Goal: Task Accomplishment & Management: Use online tool/utility

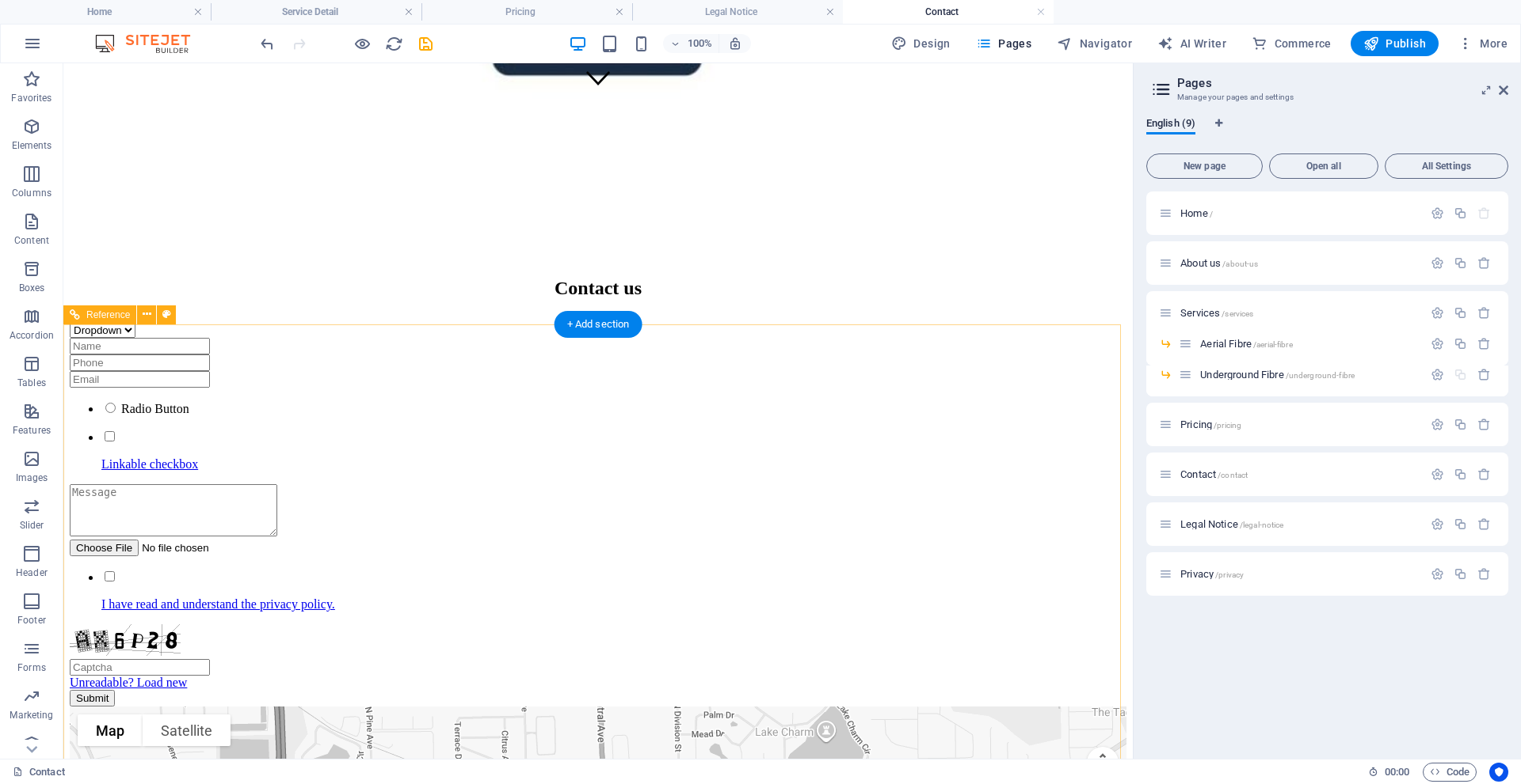
scroll to position [678, 0]
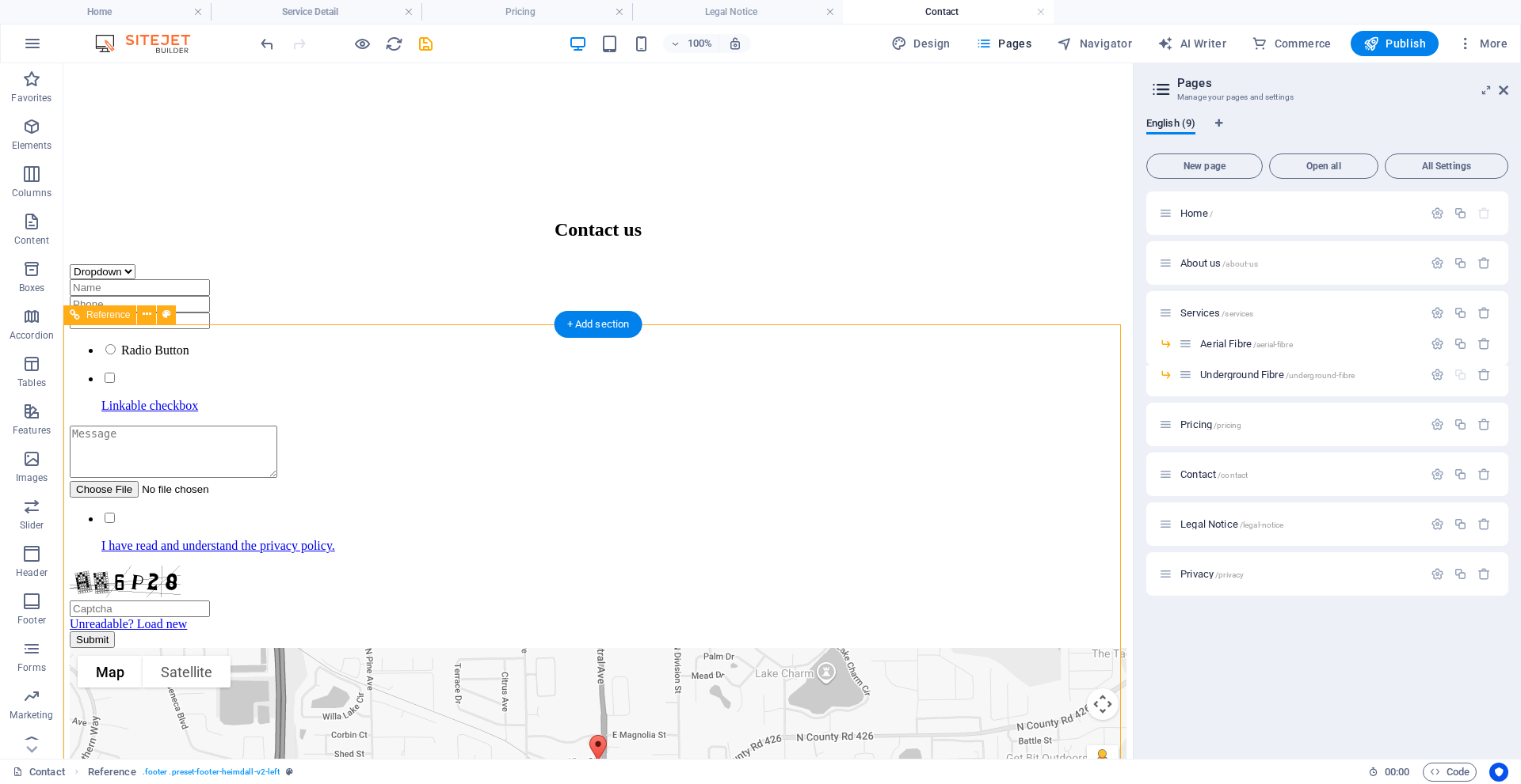
scroll to position [745, 0]
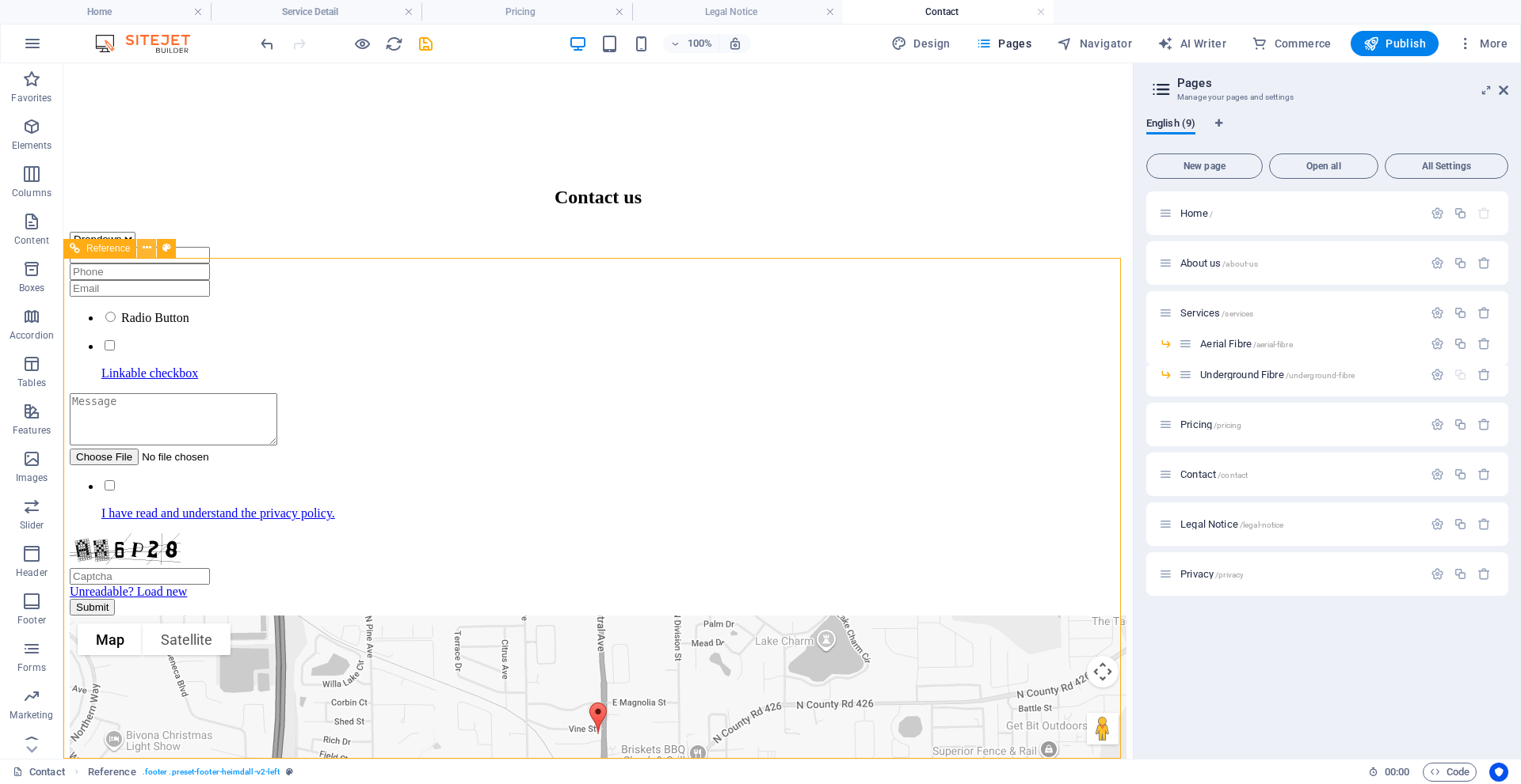
click at [142, 248] on icon at bounding box center [146, 248] width 9 height 16
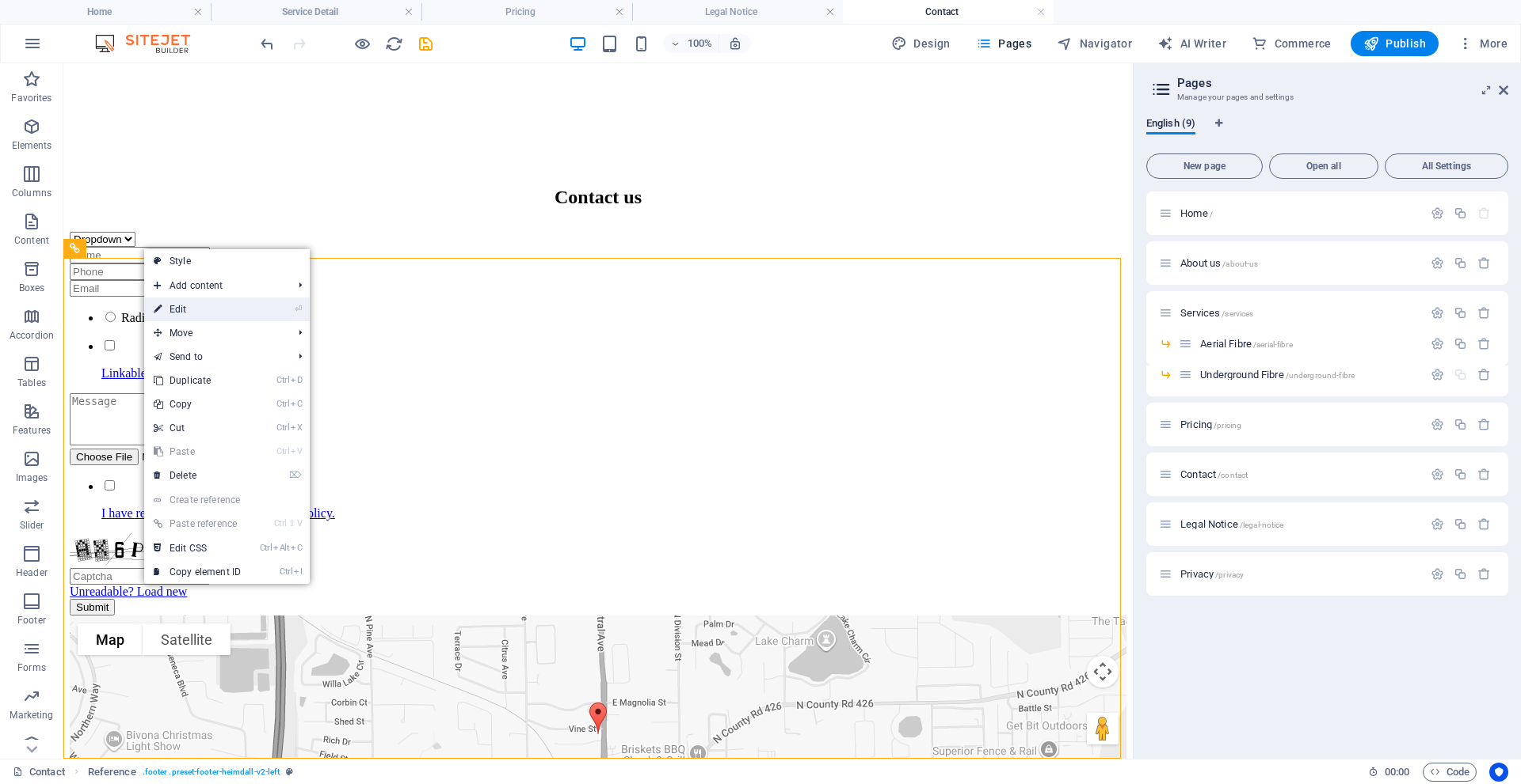
click at [185, 310] on link "⏎ Edit" at bounding box center [197, 309] width 106 height 24
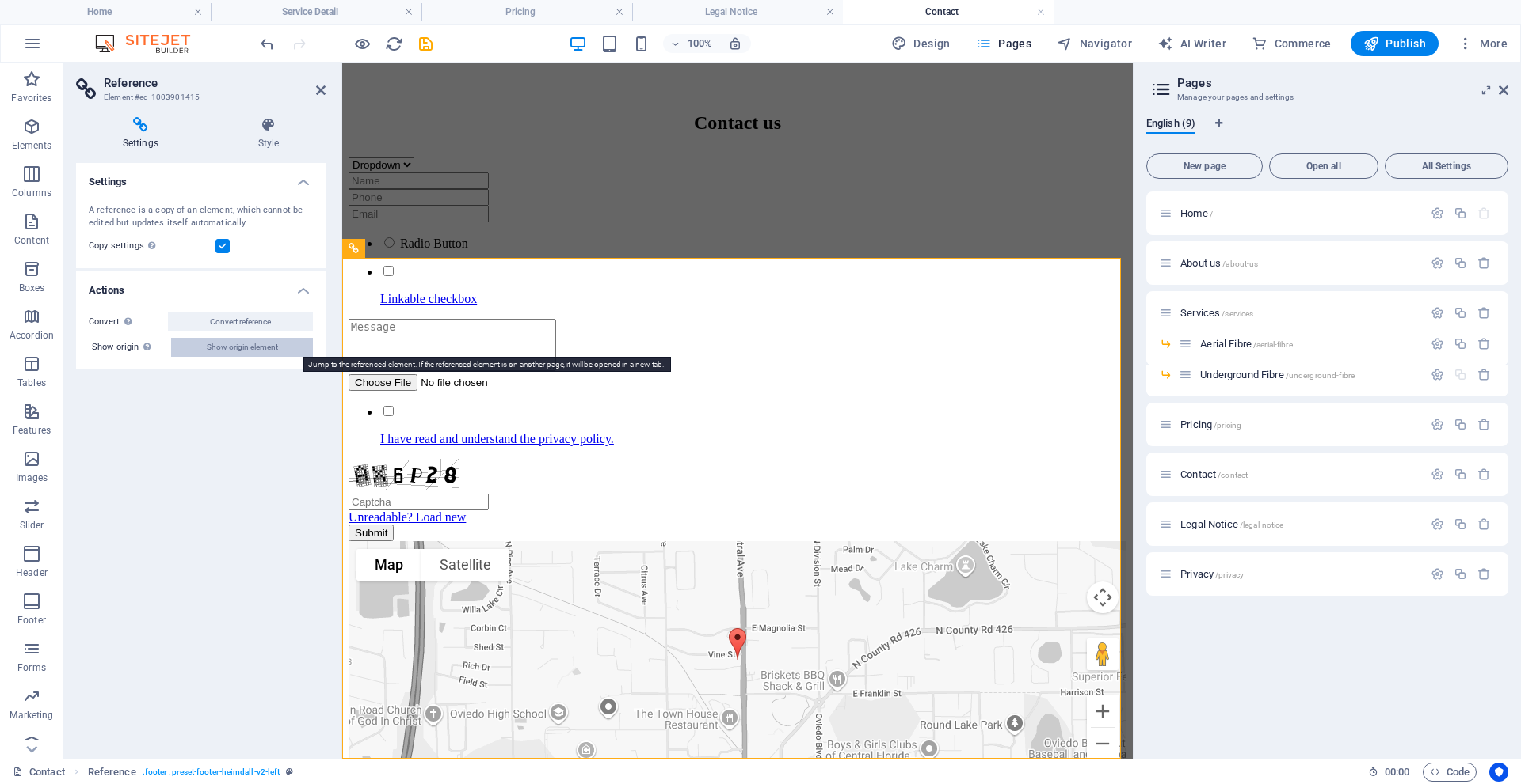
click at [213, 348] on span "Show origin element" at bounding box center [242, 347] width 72 height 19
select select "footer"
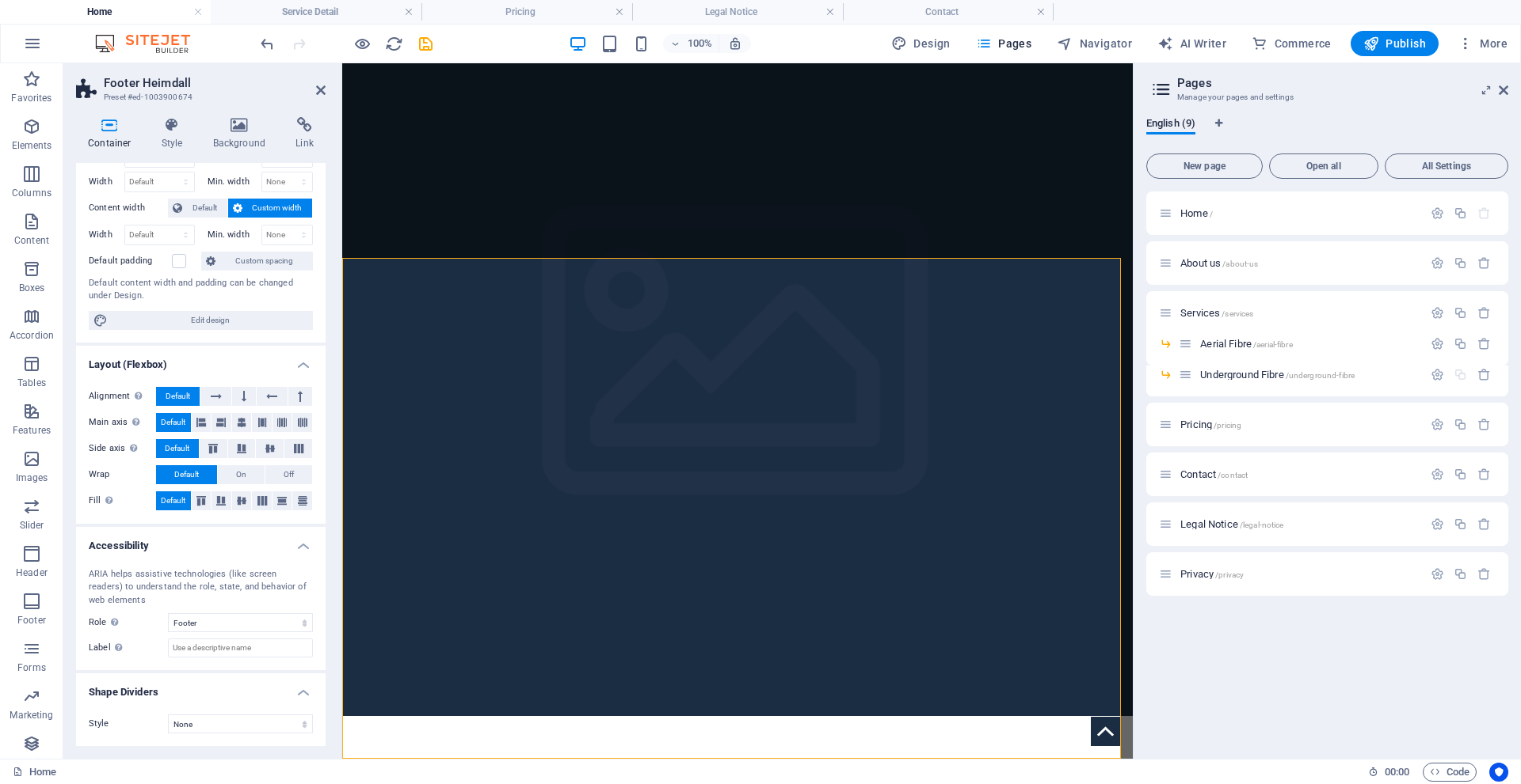
scroll to position [0, 0]
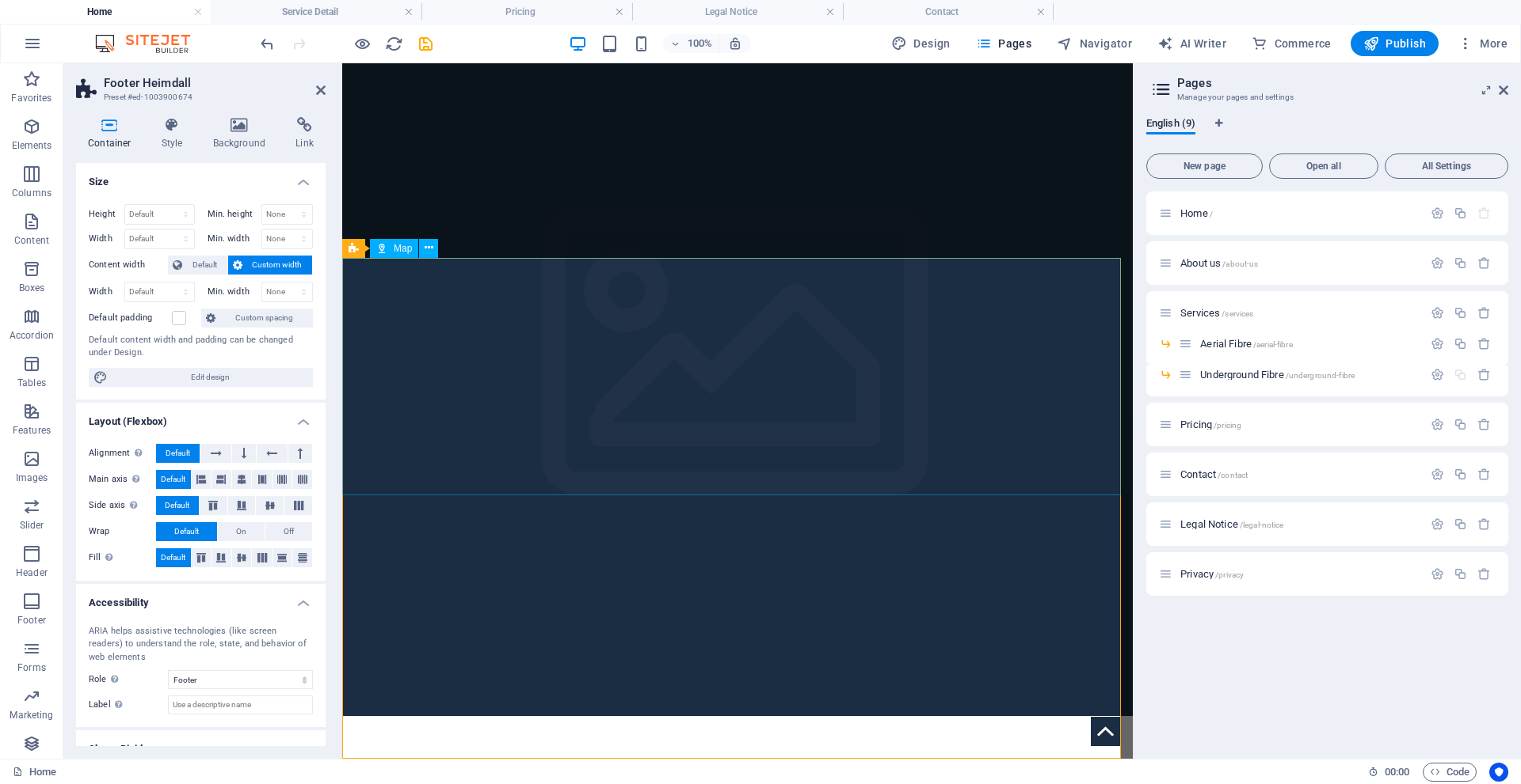
click at [406, 247] on span "Map" at bounding box center [402, 249] width 18 height 10
click at [422, 249] on button at bounding box center [428, 248] width 19 height 19
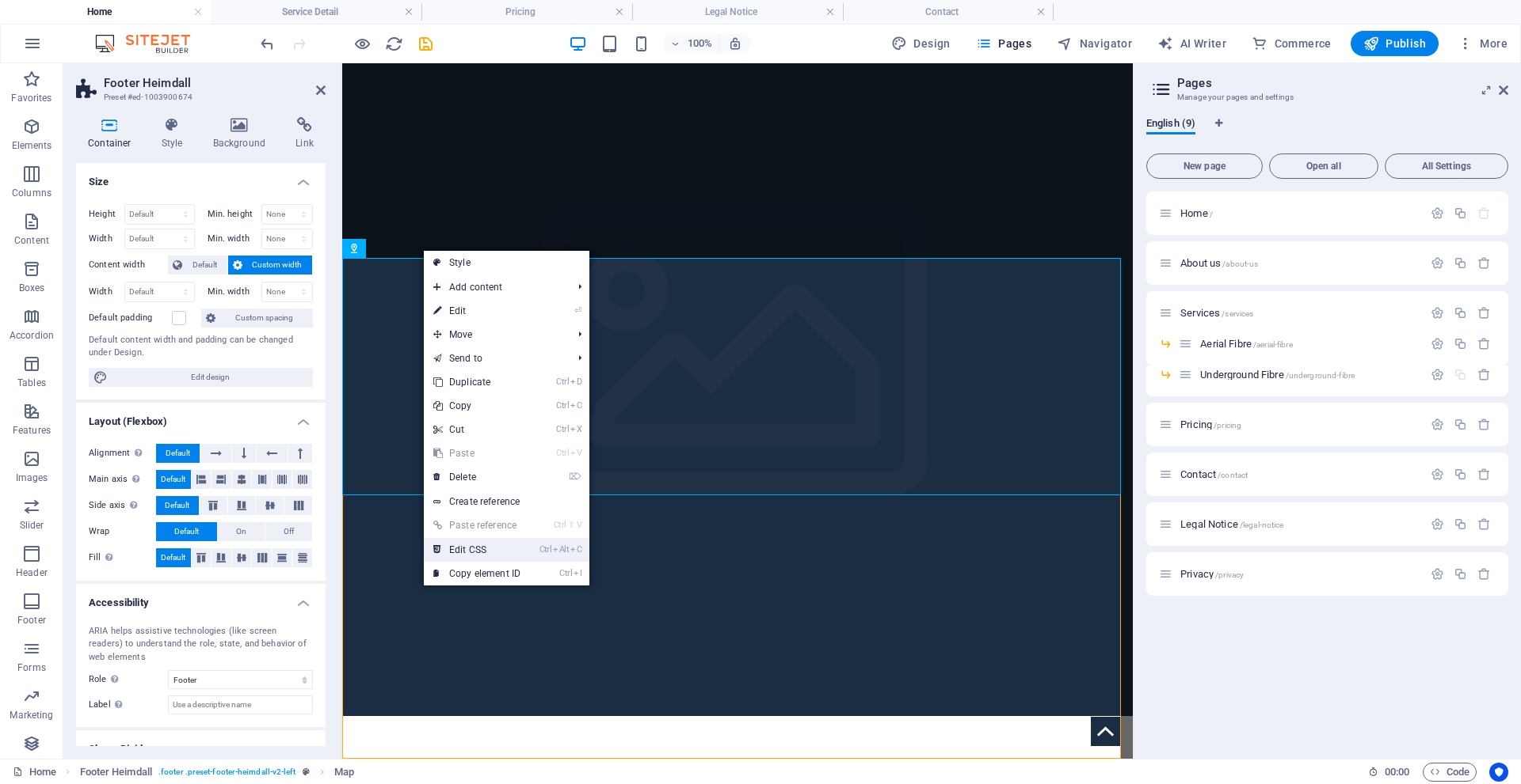
click at [489, 551] on link "Ctrl Alt C Edit CSS" at bounding box center [476, 549] width 106 height 24
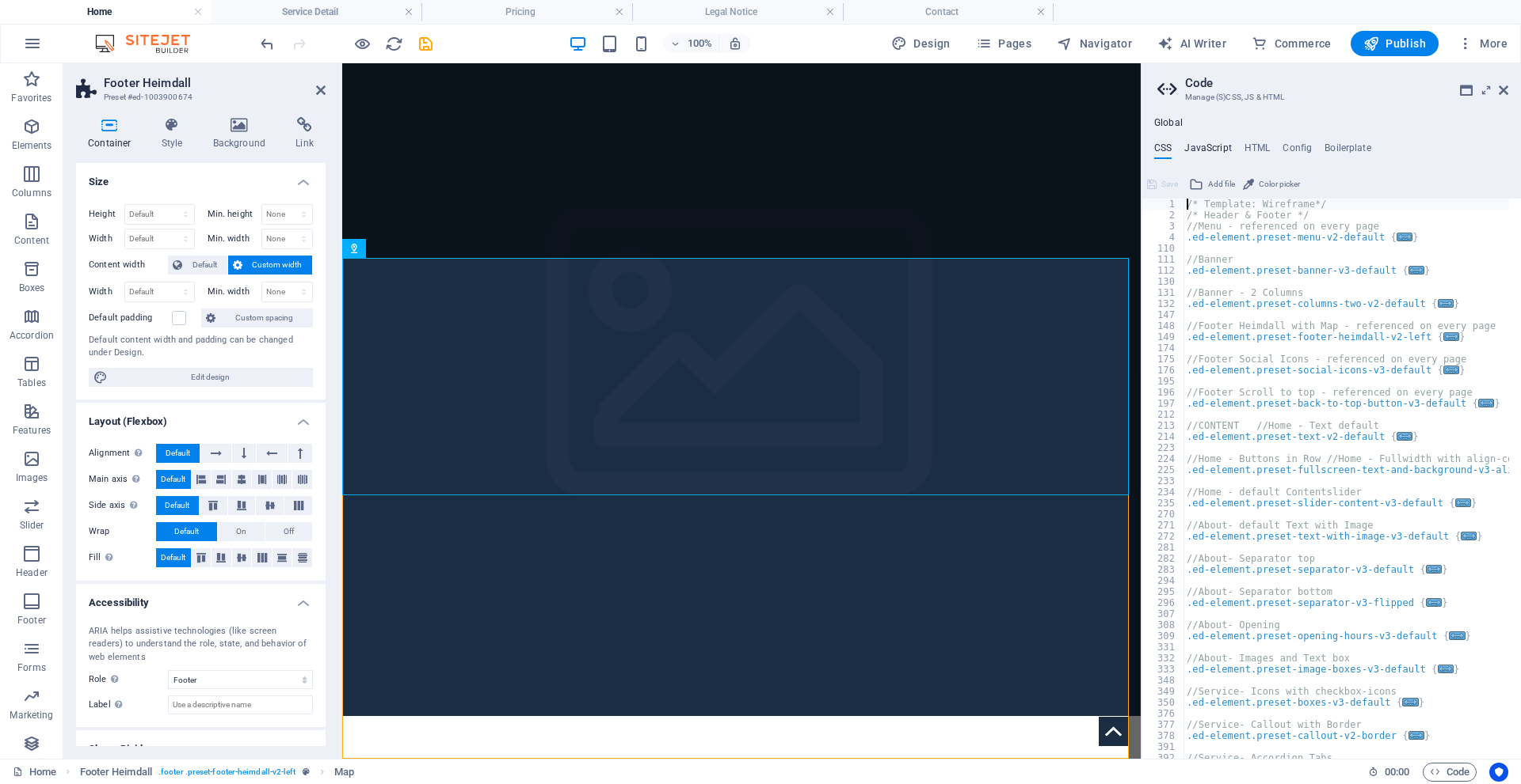
click at [1201, 145] on h4 "JavaScript" at bounding box center [1207, 150] width 46 height 17
type textarea "/* JS for preset "Menu V2" */"
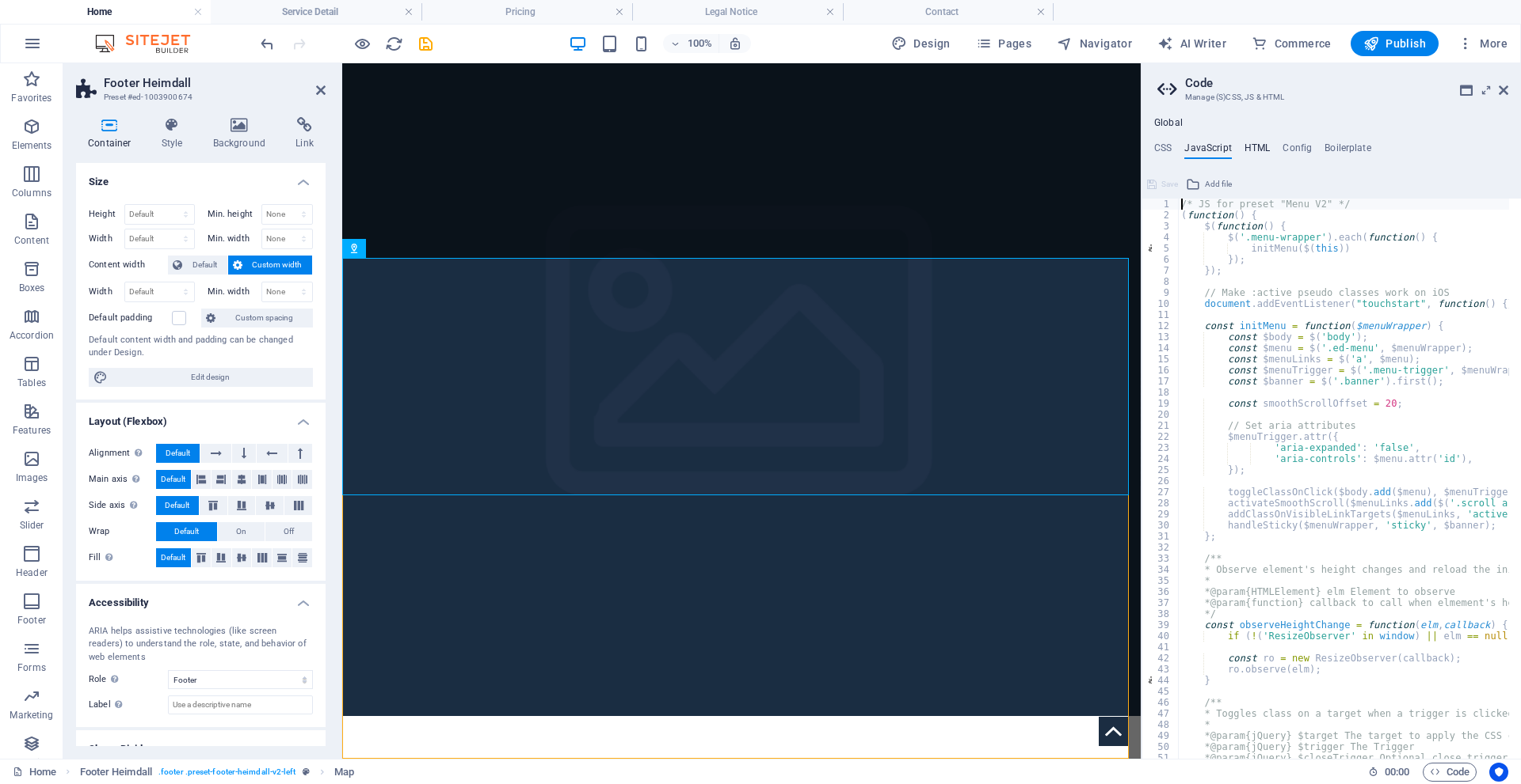
click at [1258, 147] on h4 "HTML" at bounding box center [1258, 150] width 26 height 17
type textarea "<a href="#main-content" class="wv-link-content button">Skip to main content</a>"
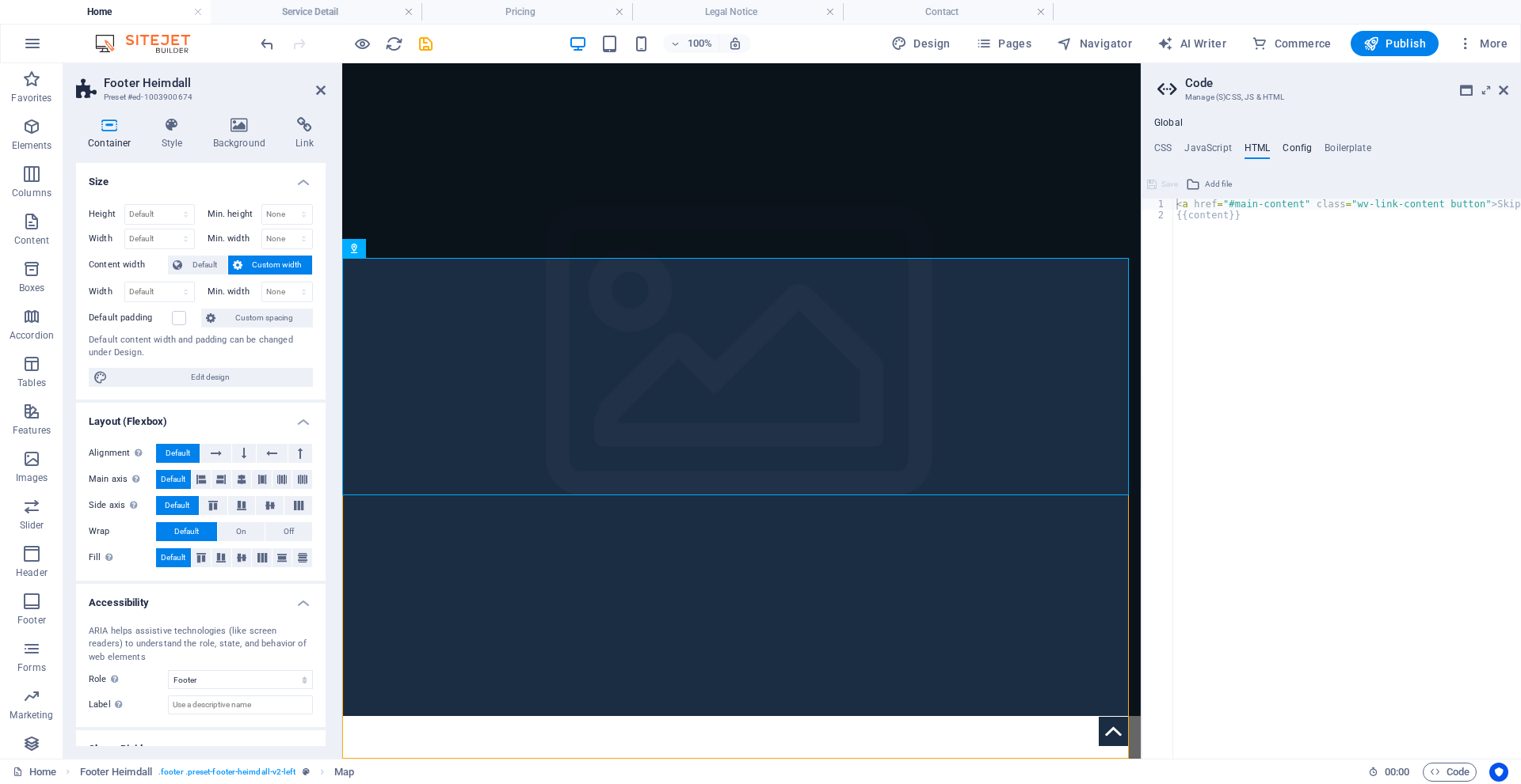
click at [1289, 149] on h4 "Config" at bounding box center [1297, 150] width 29 height 17
type textarea "$color-background: #ffffff;"
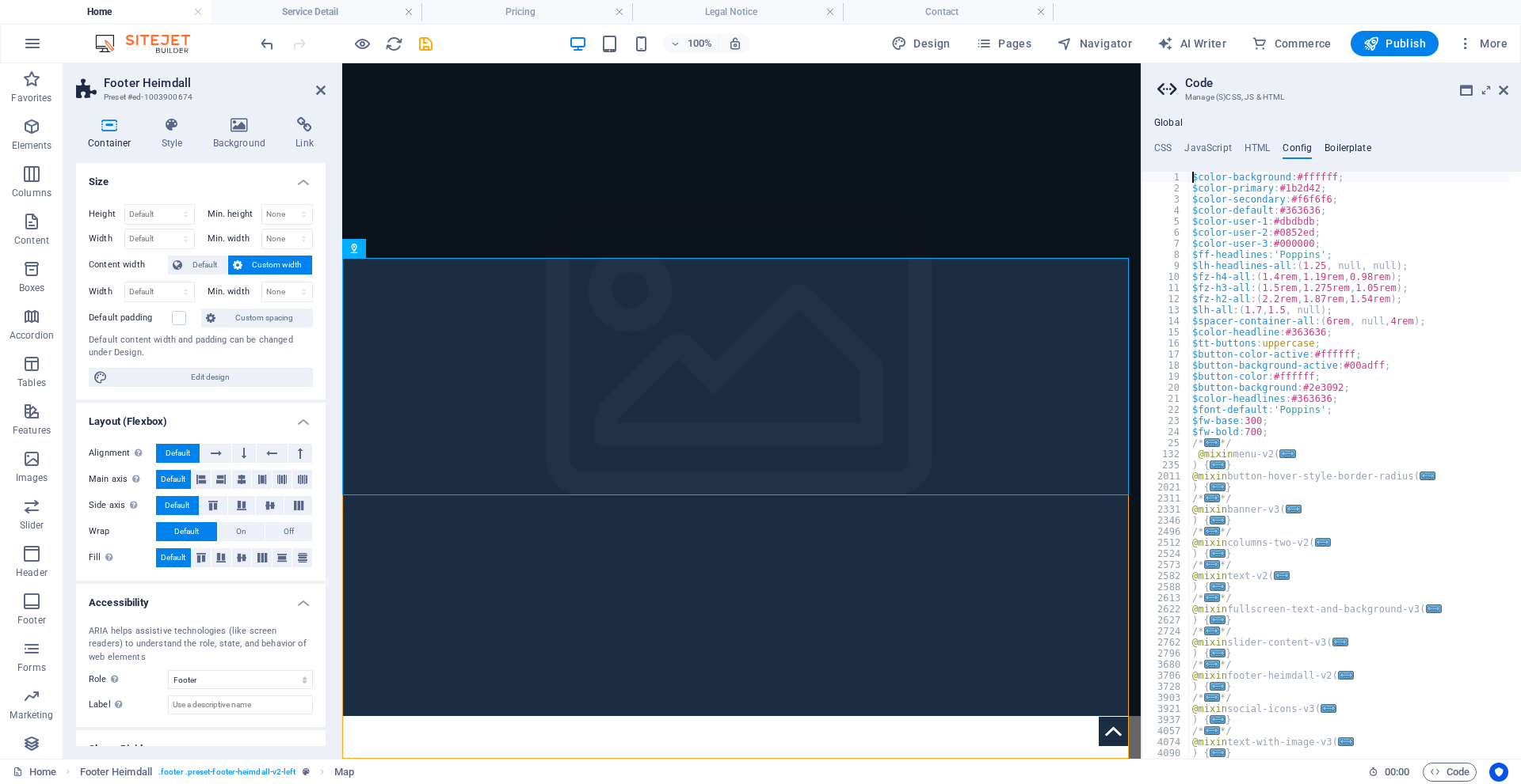
click at [1342, 145] on h4 "Boilerplate" at bounding box center [1347, 150] width 46 height 17
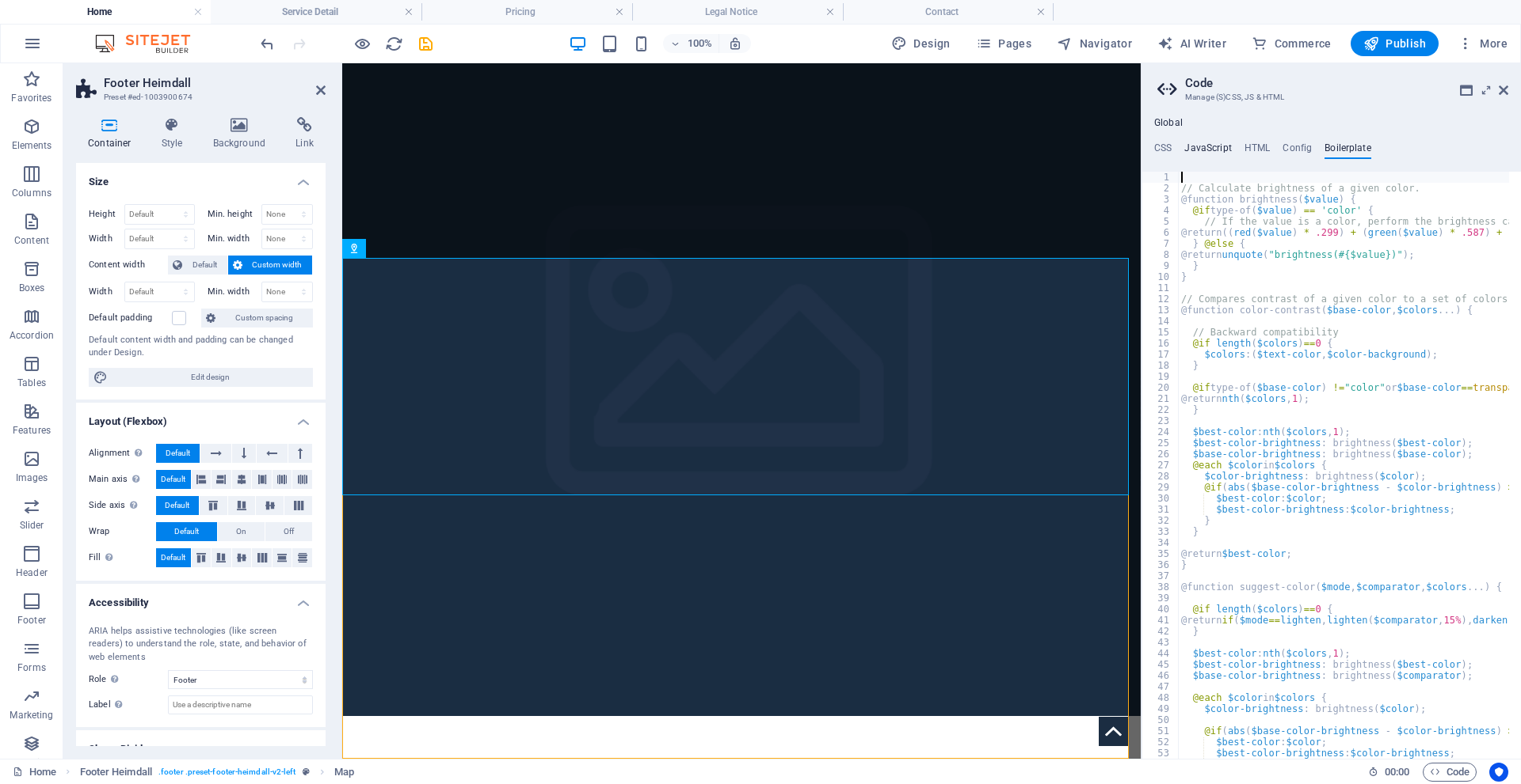
click at [1225, 149] on h4 "JavaScript" at bounding box center [1207, 150] width 46 height 17
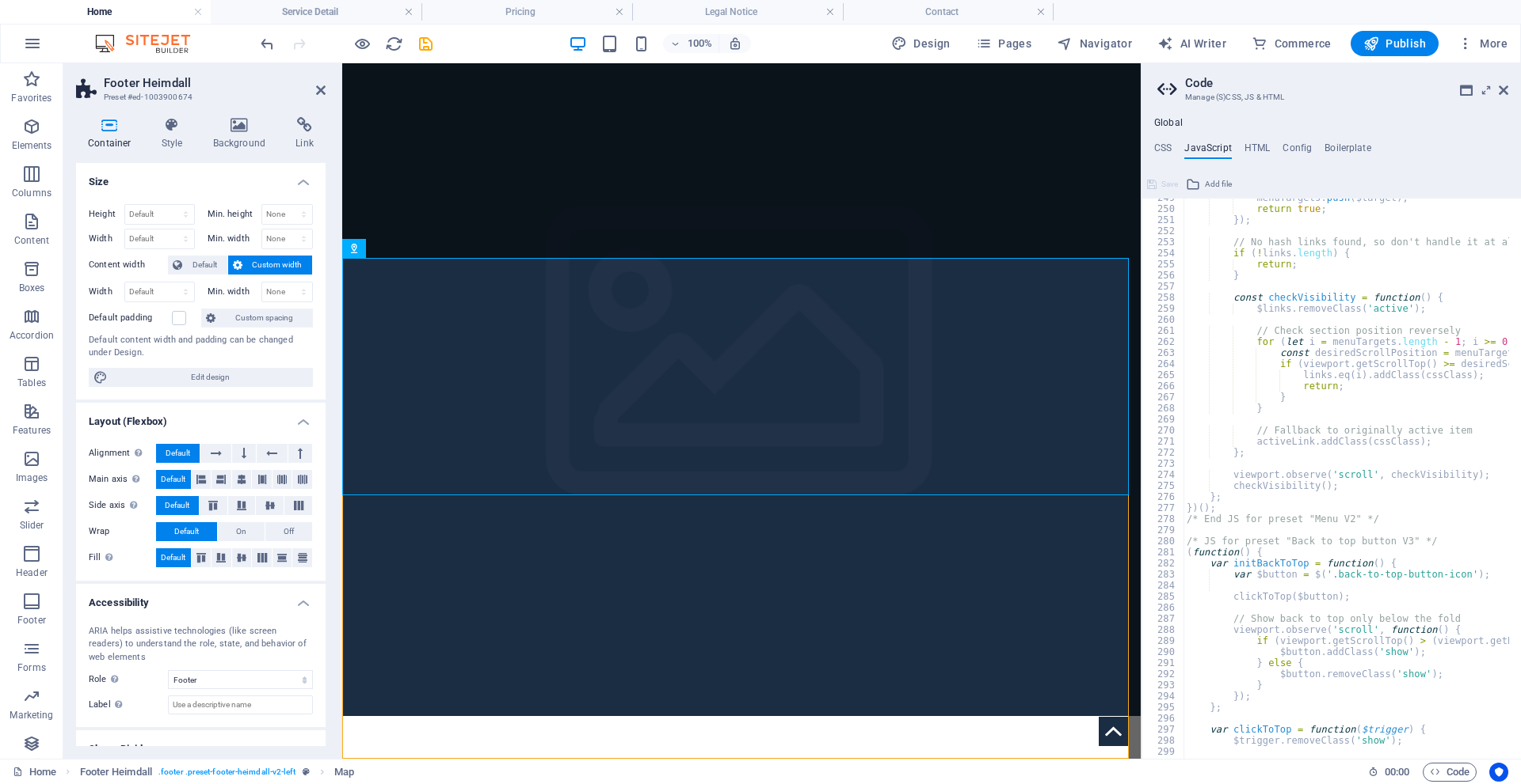
scroll to position [2865, 0]
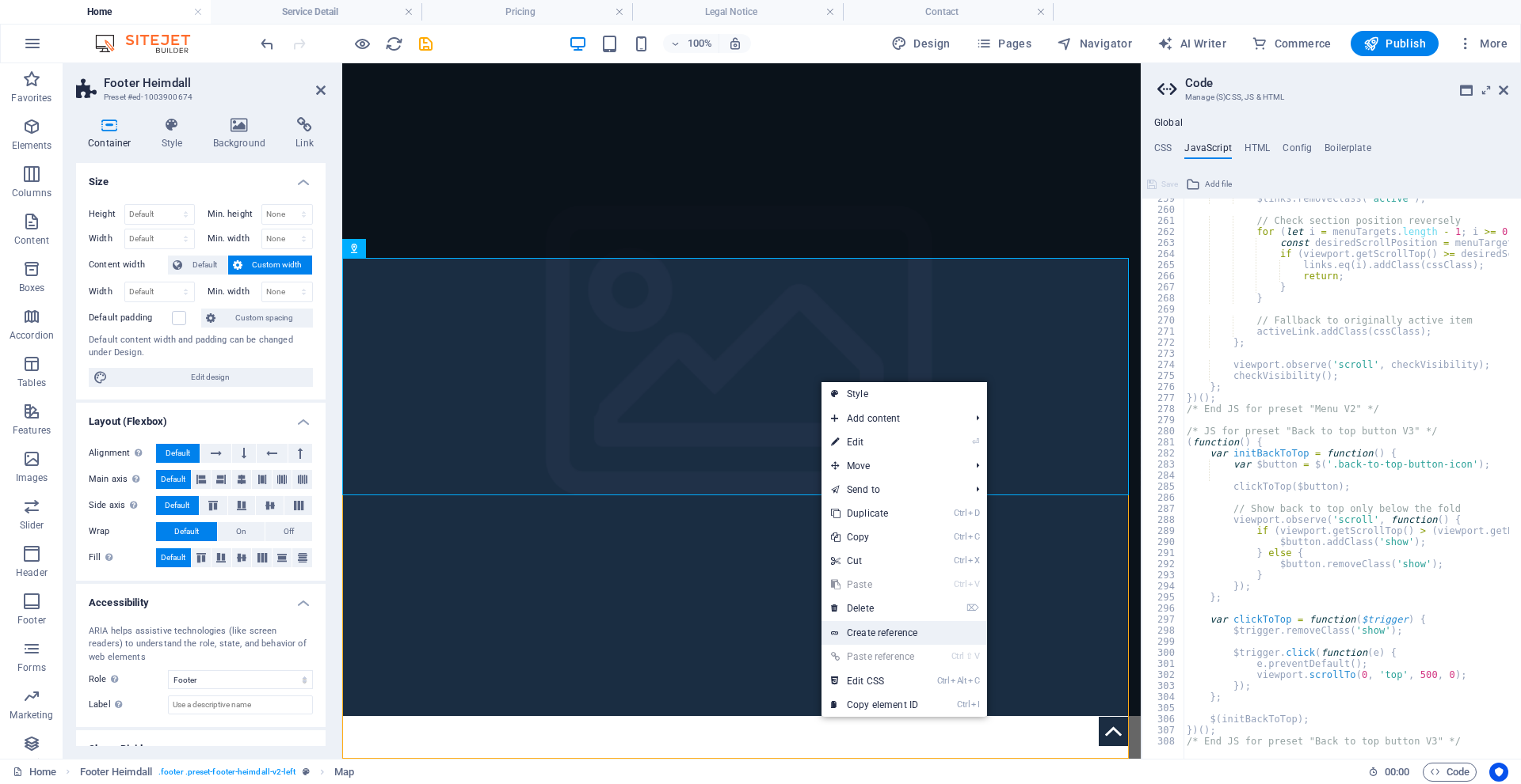
click at [902, 633] on link "Create reference" at bounding box center [904, 633] width 166 height 24
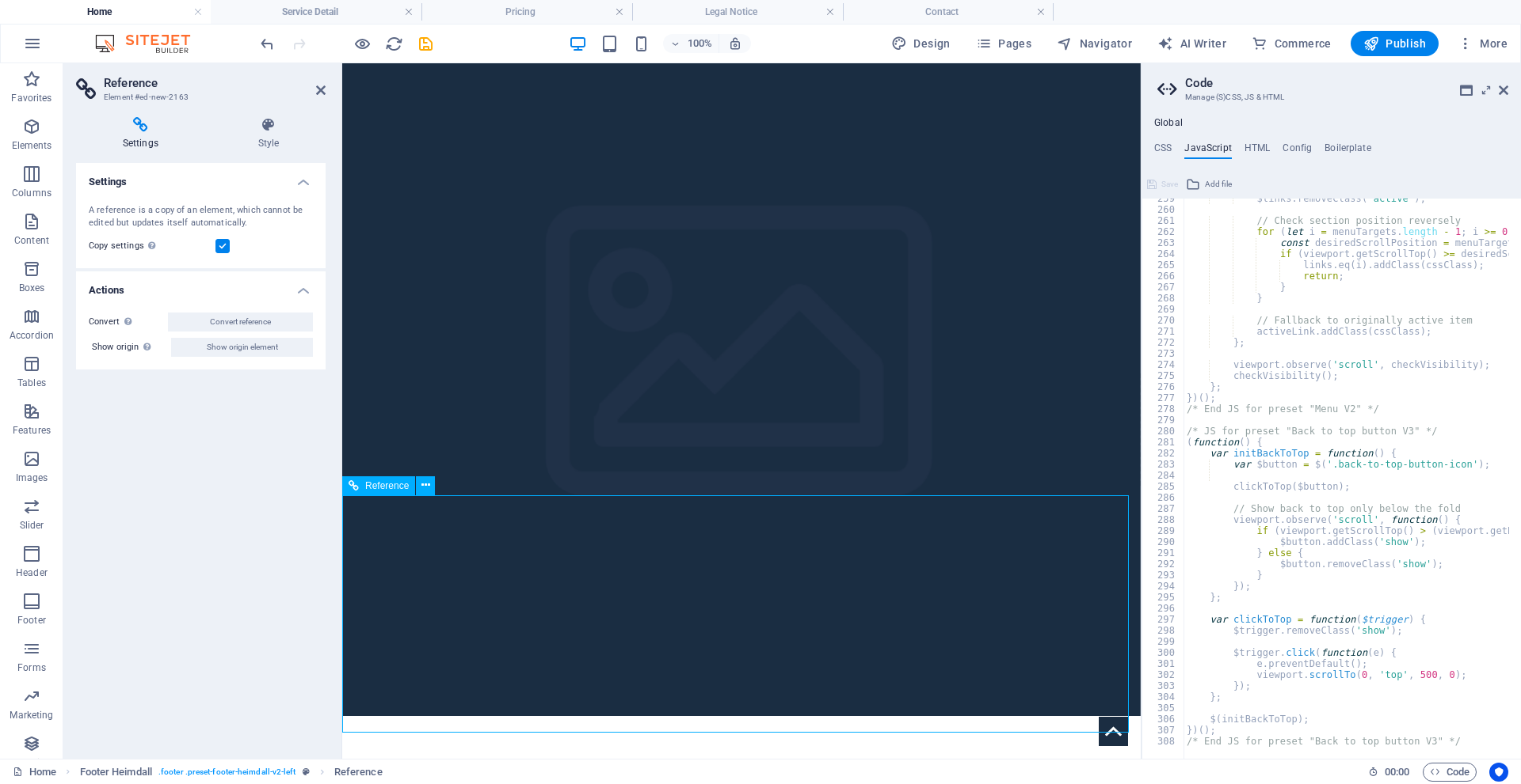
drag, startPoint x: 705, startPoint y: 600, endPoint x: 691, endPoint y: 599, distance: 14.0
click at [264, 50] on icon "undo" at bounding box center [267, 44] width 18 height 18
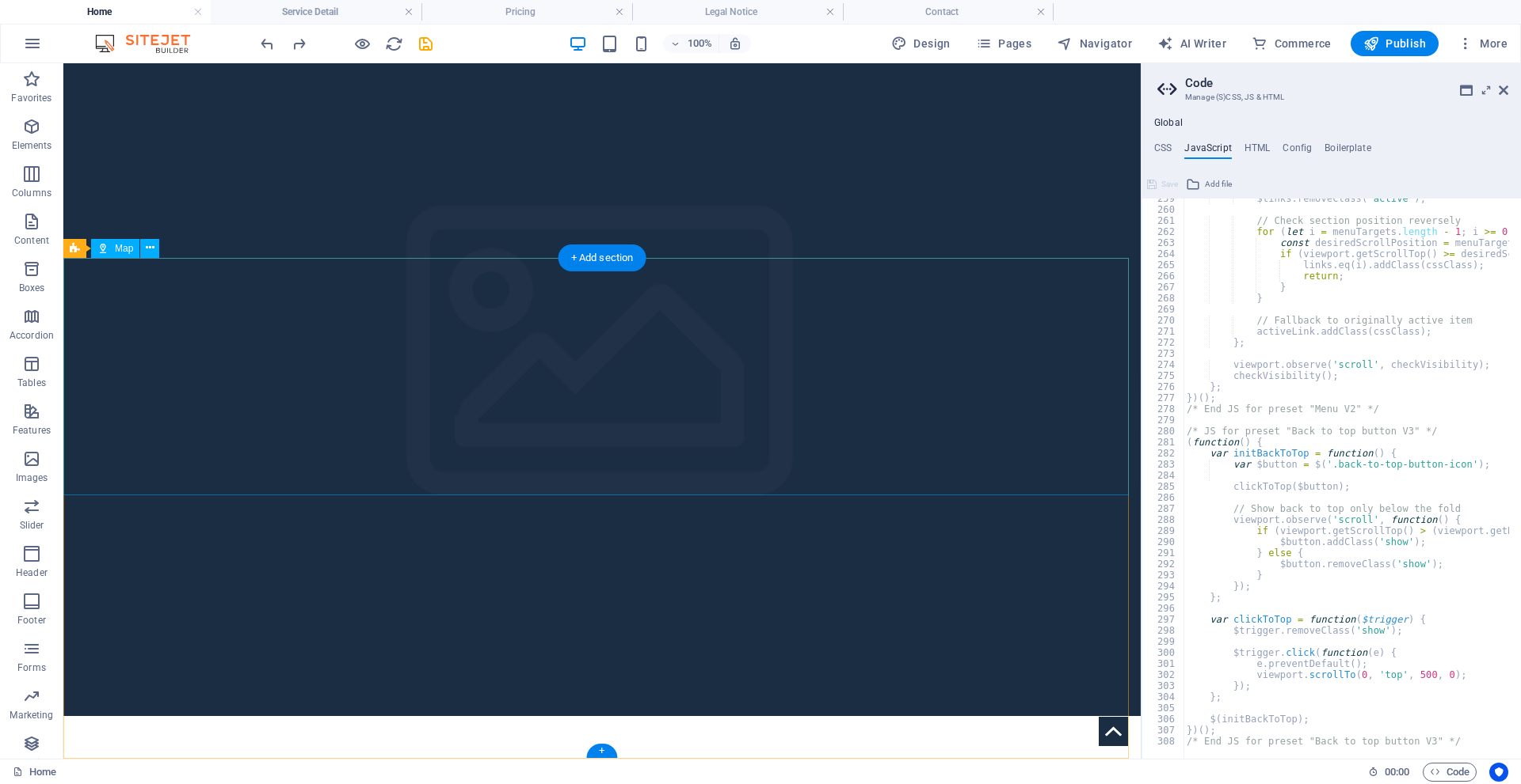
click at [108, 249] on span "Footer Heimdall" at bounding box center [120, 249] width 67 height 10
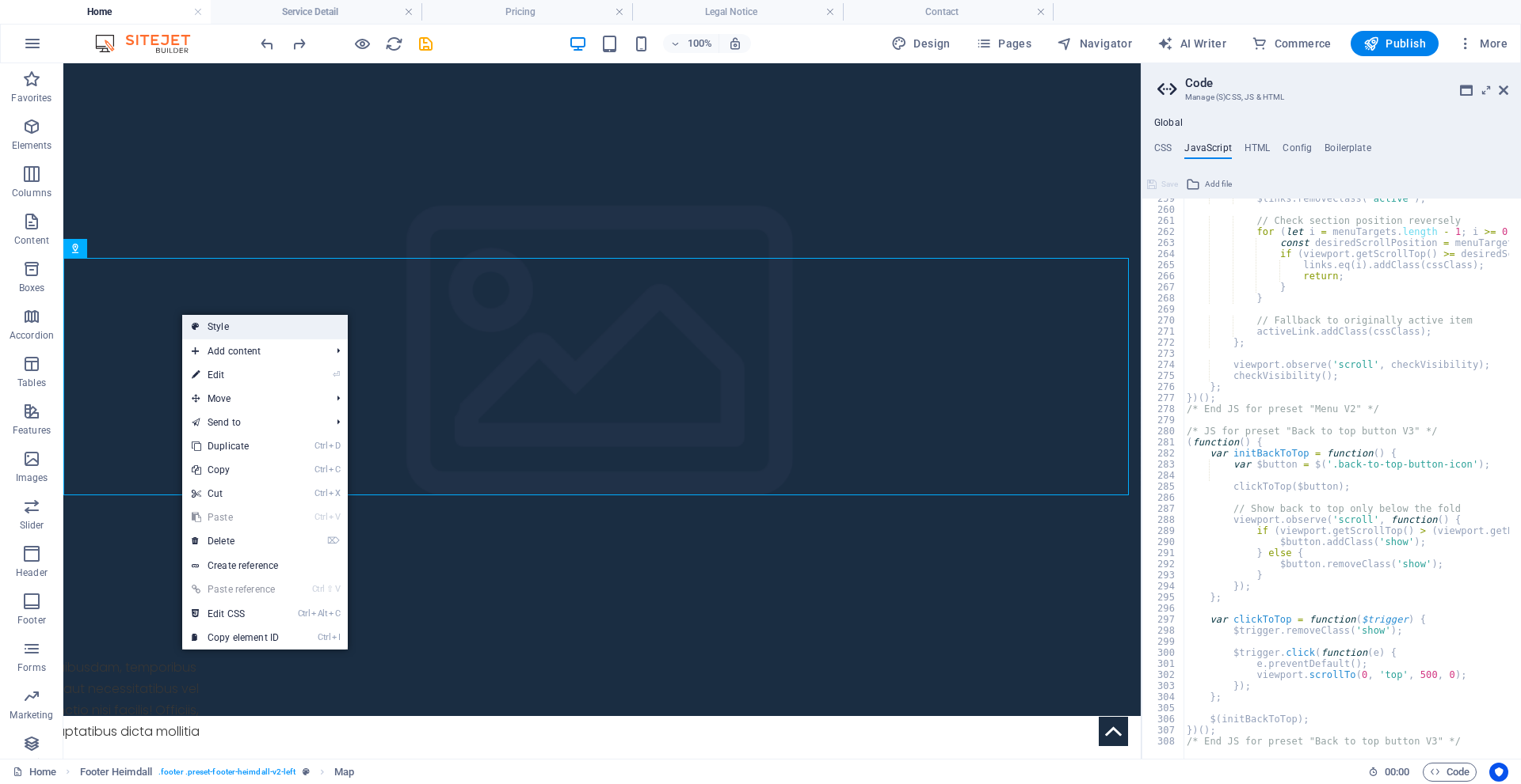
click at [238, 331] on link "Style" at bounding box center [265, 327] width 166 height 24
select select "rem"
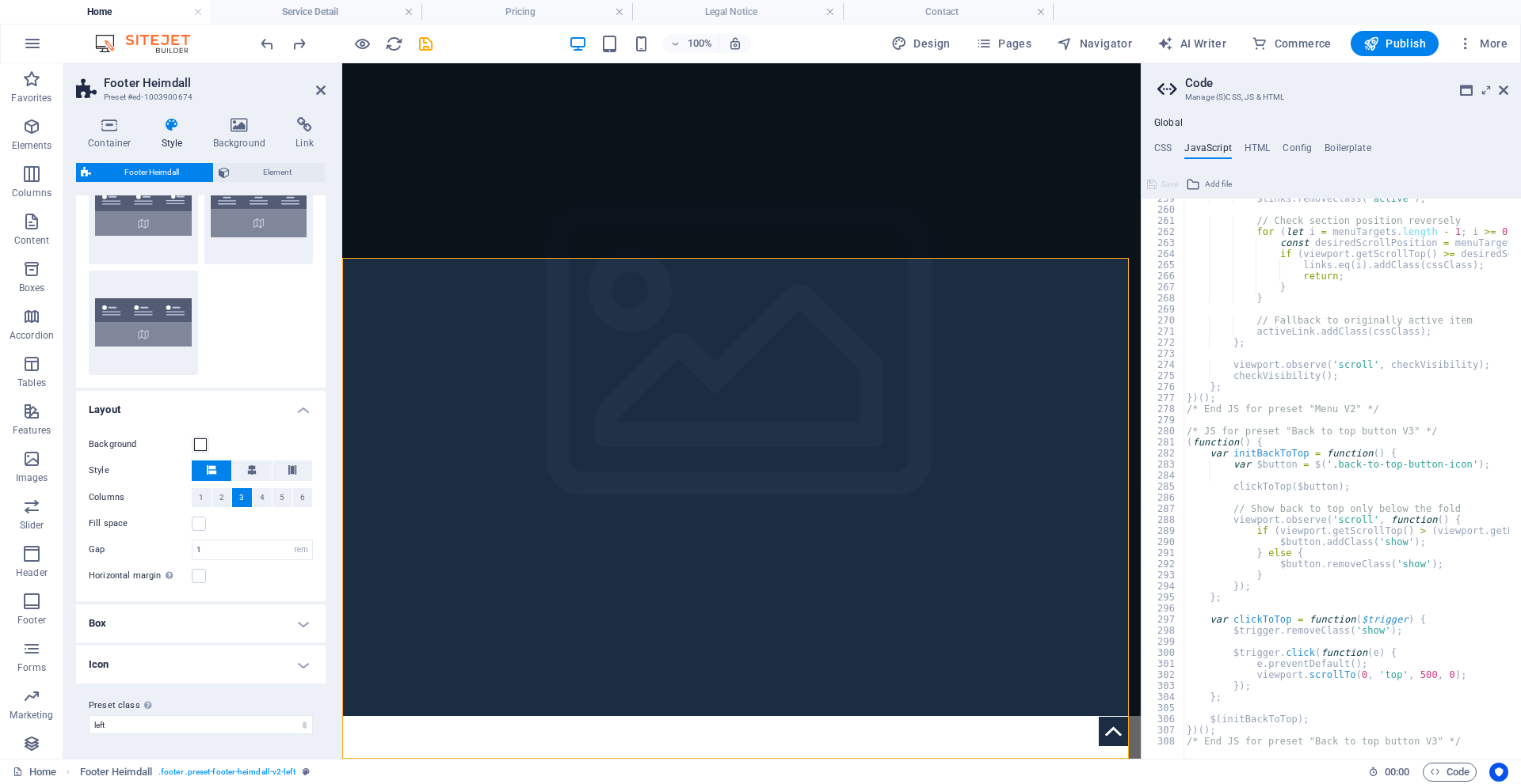
scroll to position [77, 0]
click at [306, 659] on h4 "Icon" at bounding box center [201, 664] width 250 height 38
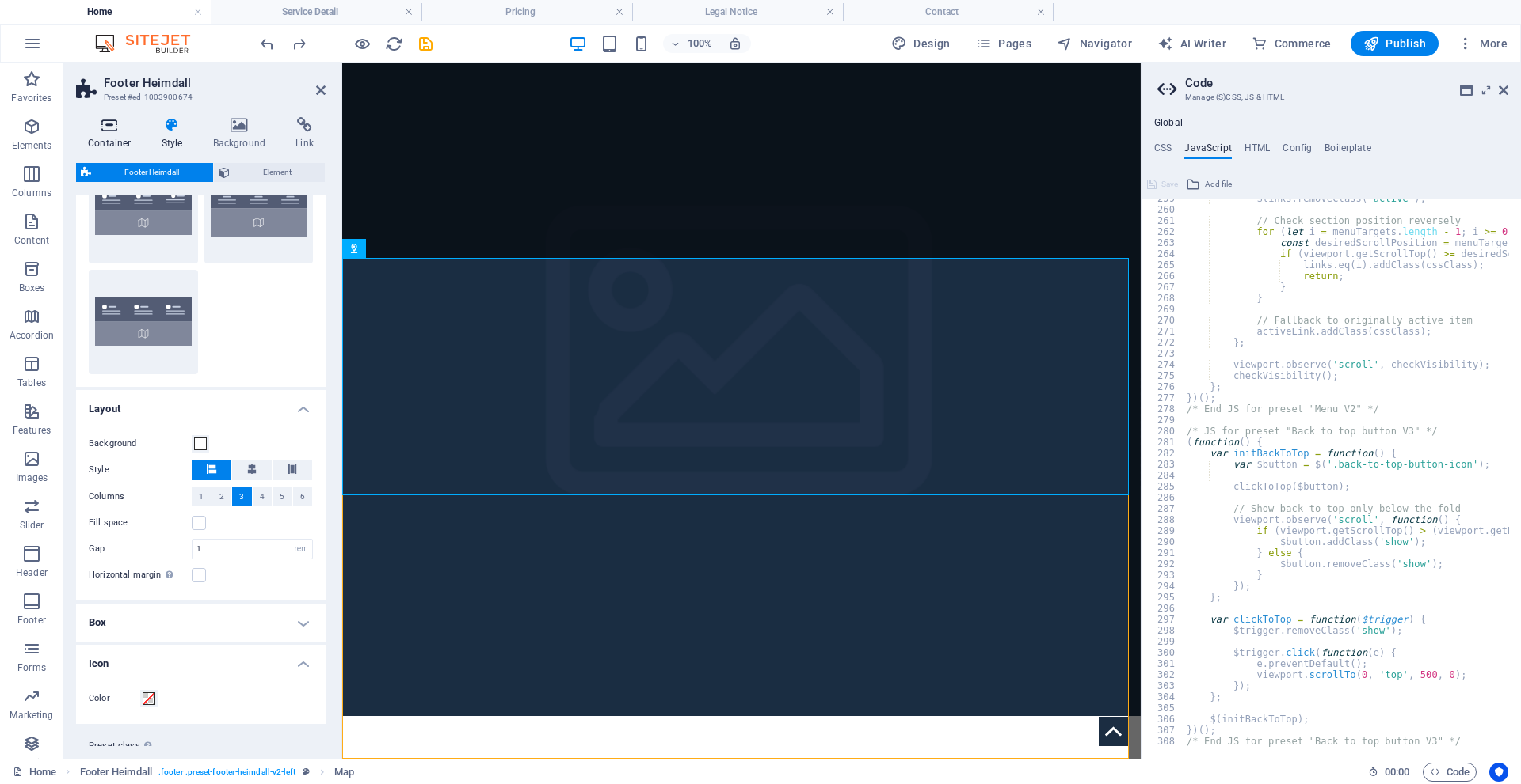
click at [117, 128] on icon at bounding box center [110, 124] width 67 height 15
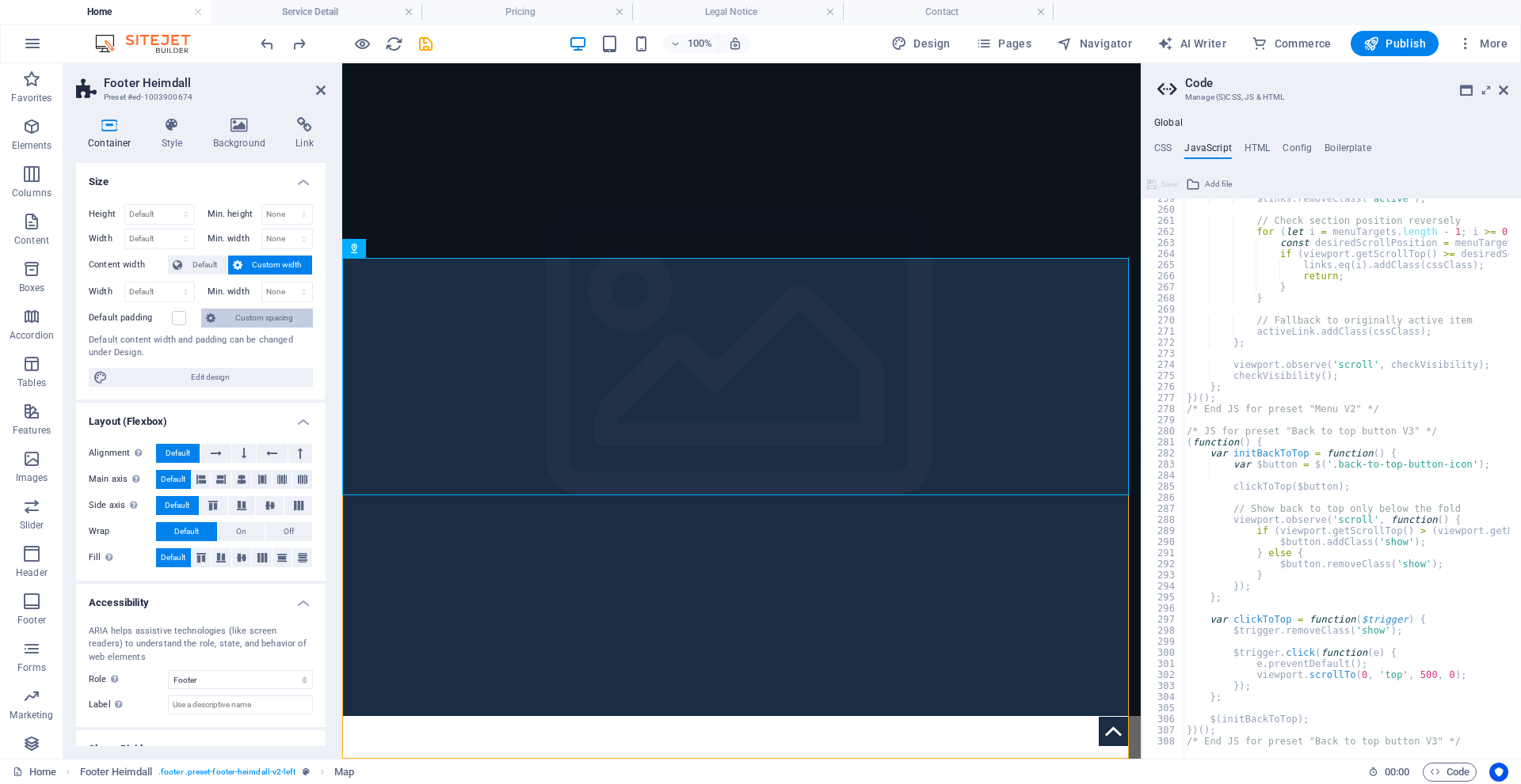
scroll to position [26, 0]
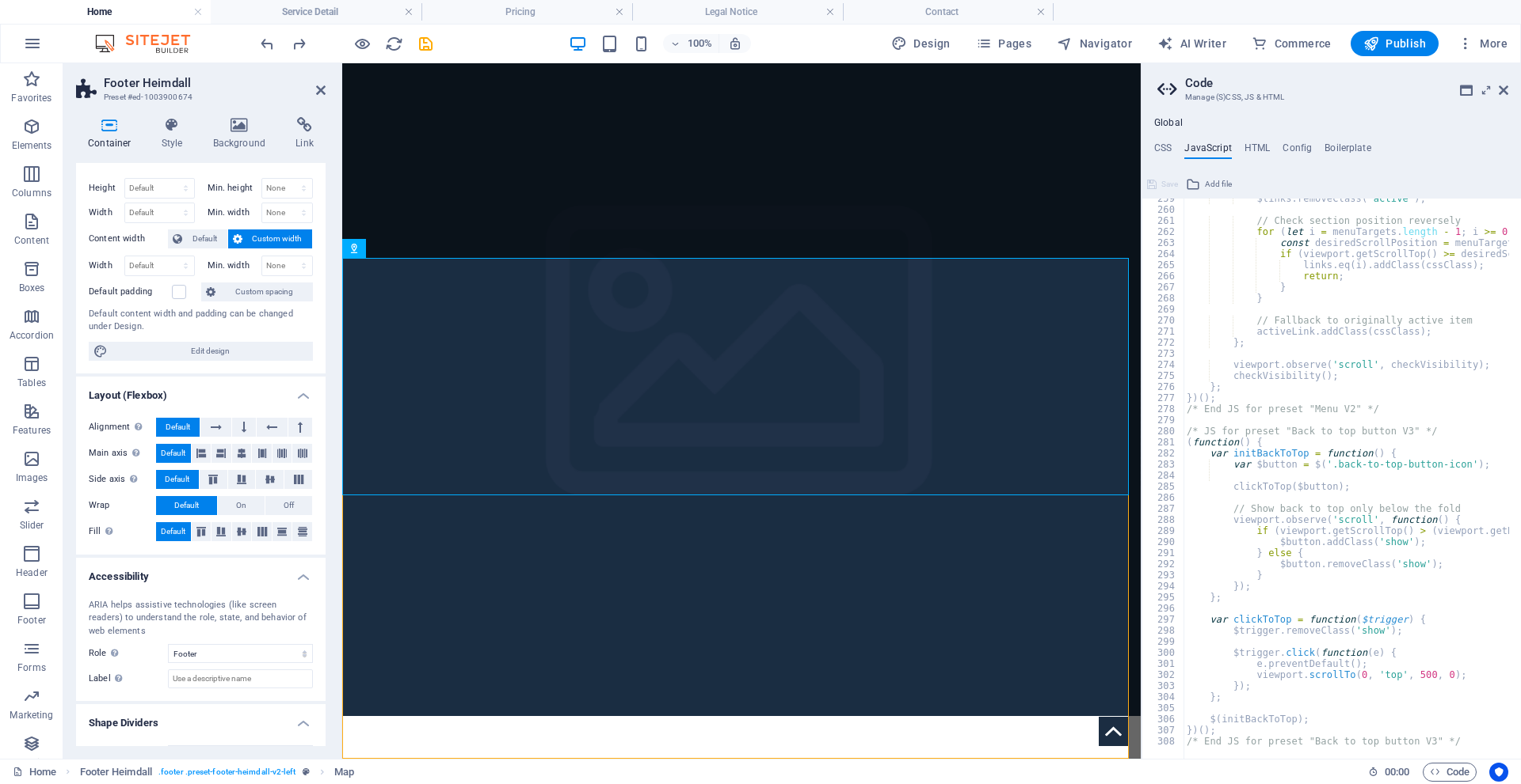
click at [289, 243] on span "Custom width" at bounding box center [277, 239] width 61 height 19
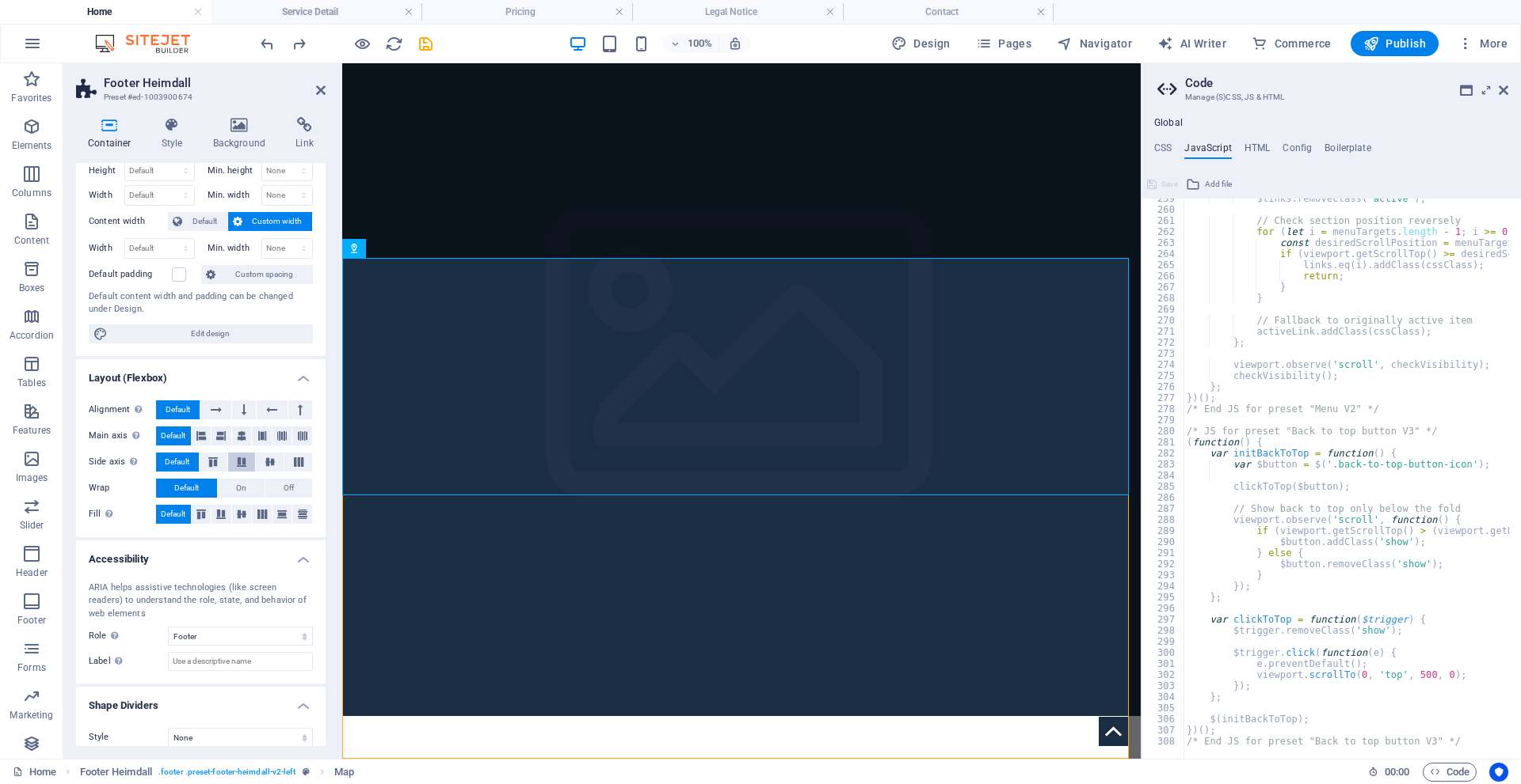
scroll to position [57, 0]
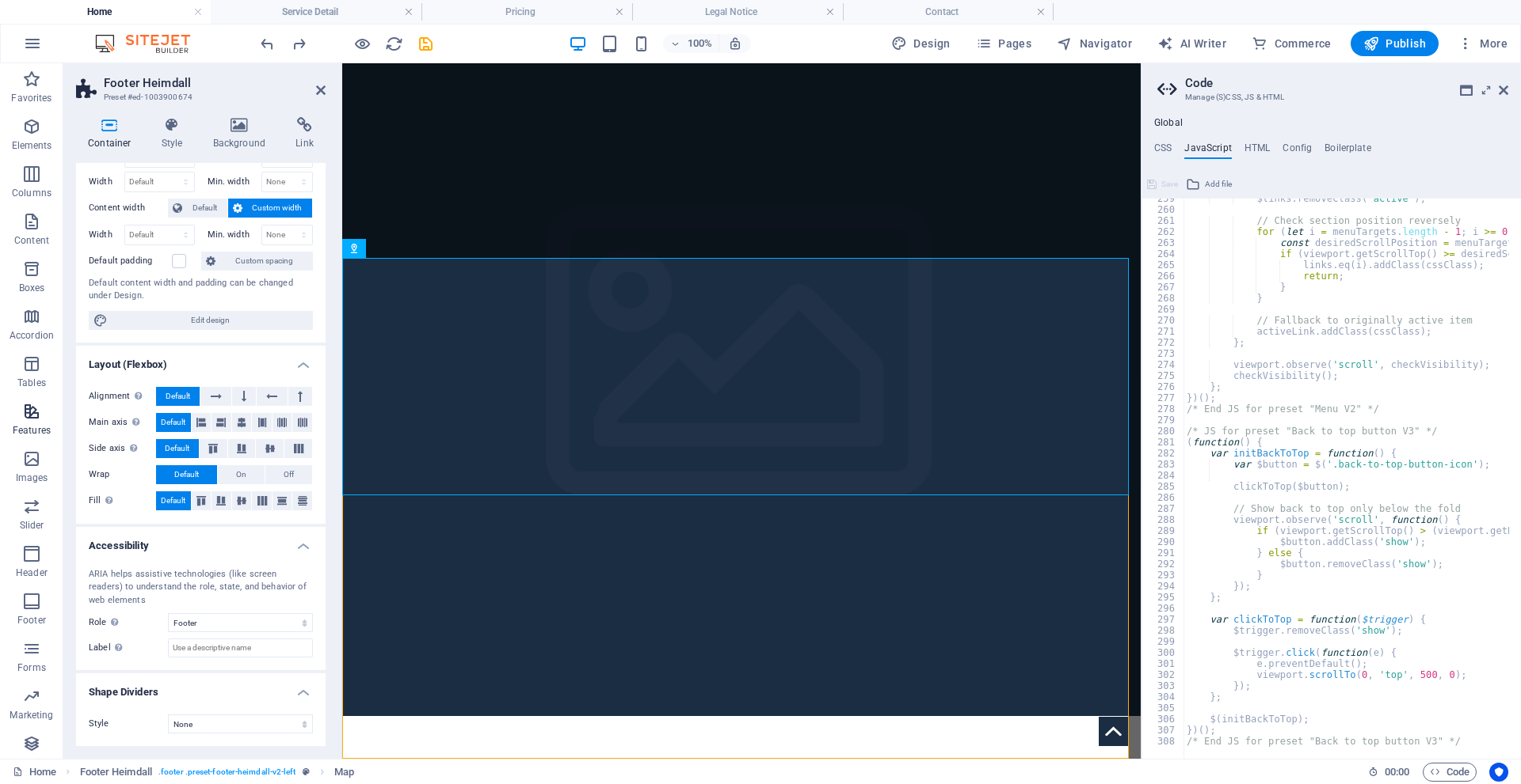
click at [40, 410] on icon "button" at bounding box center [31, 411] width 19 height 19
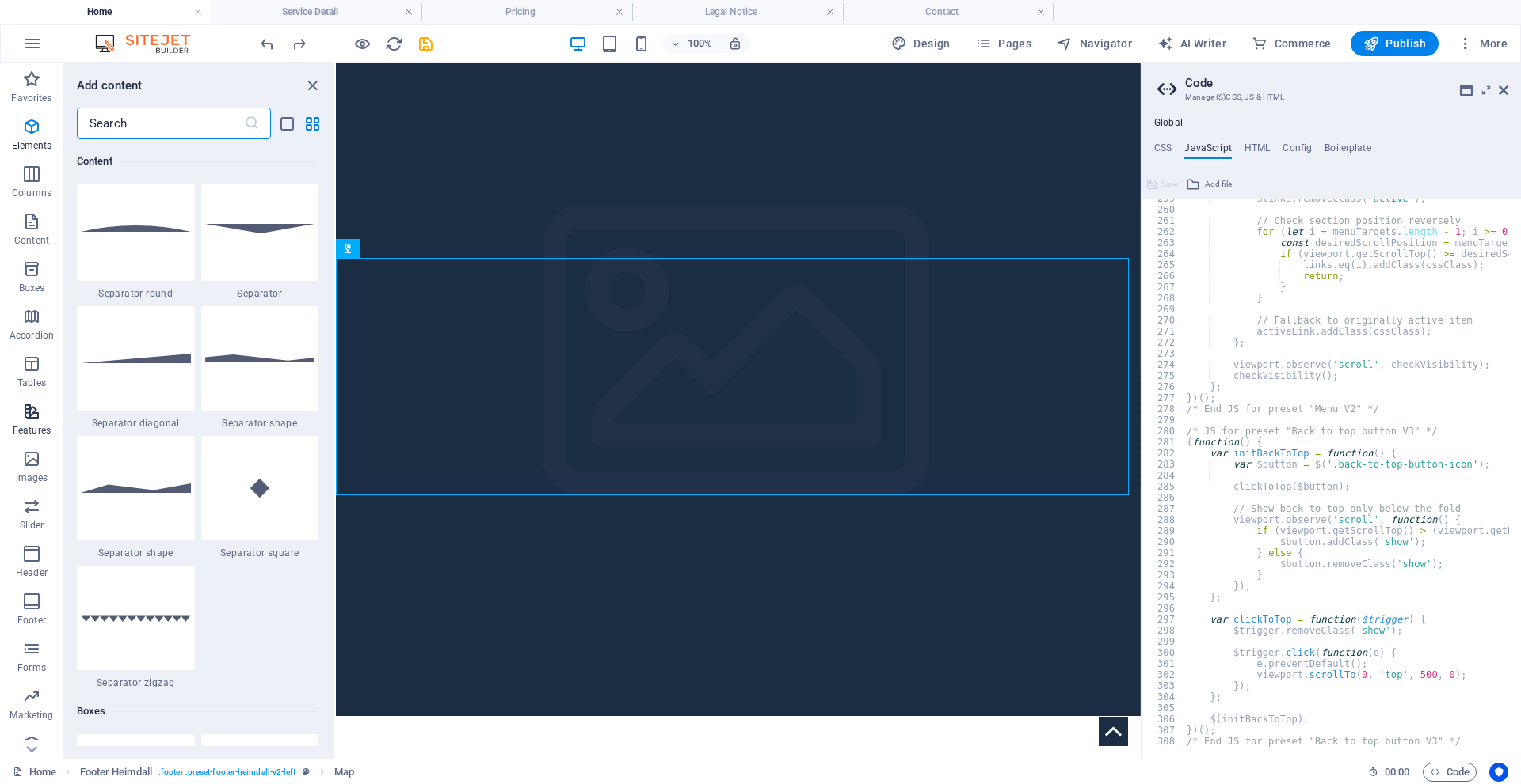
scroll to position [6170, 0]
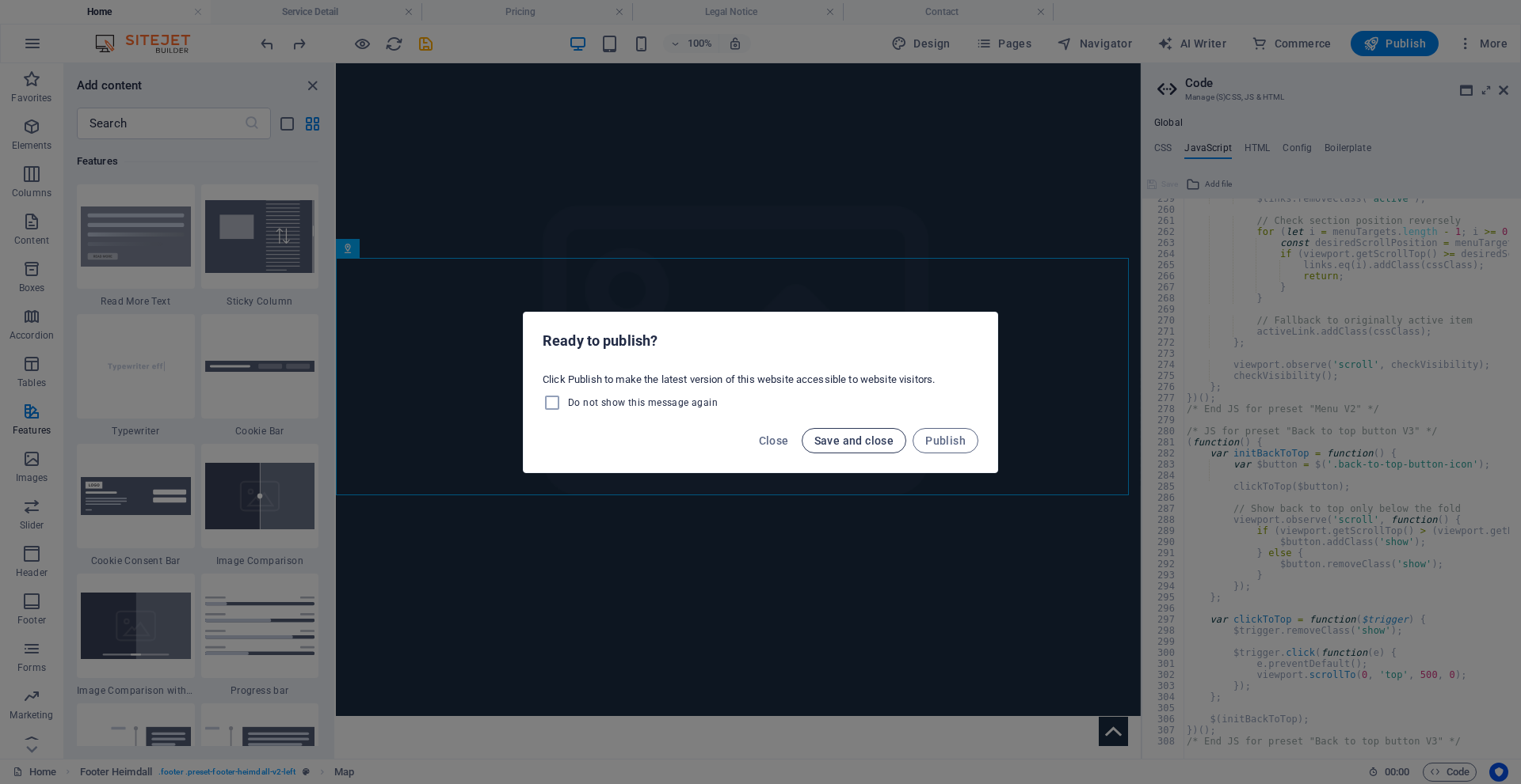
click at [837, 440] on span "Save and close" at bounding box center [854, 441] width 80 height 13
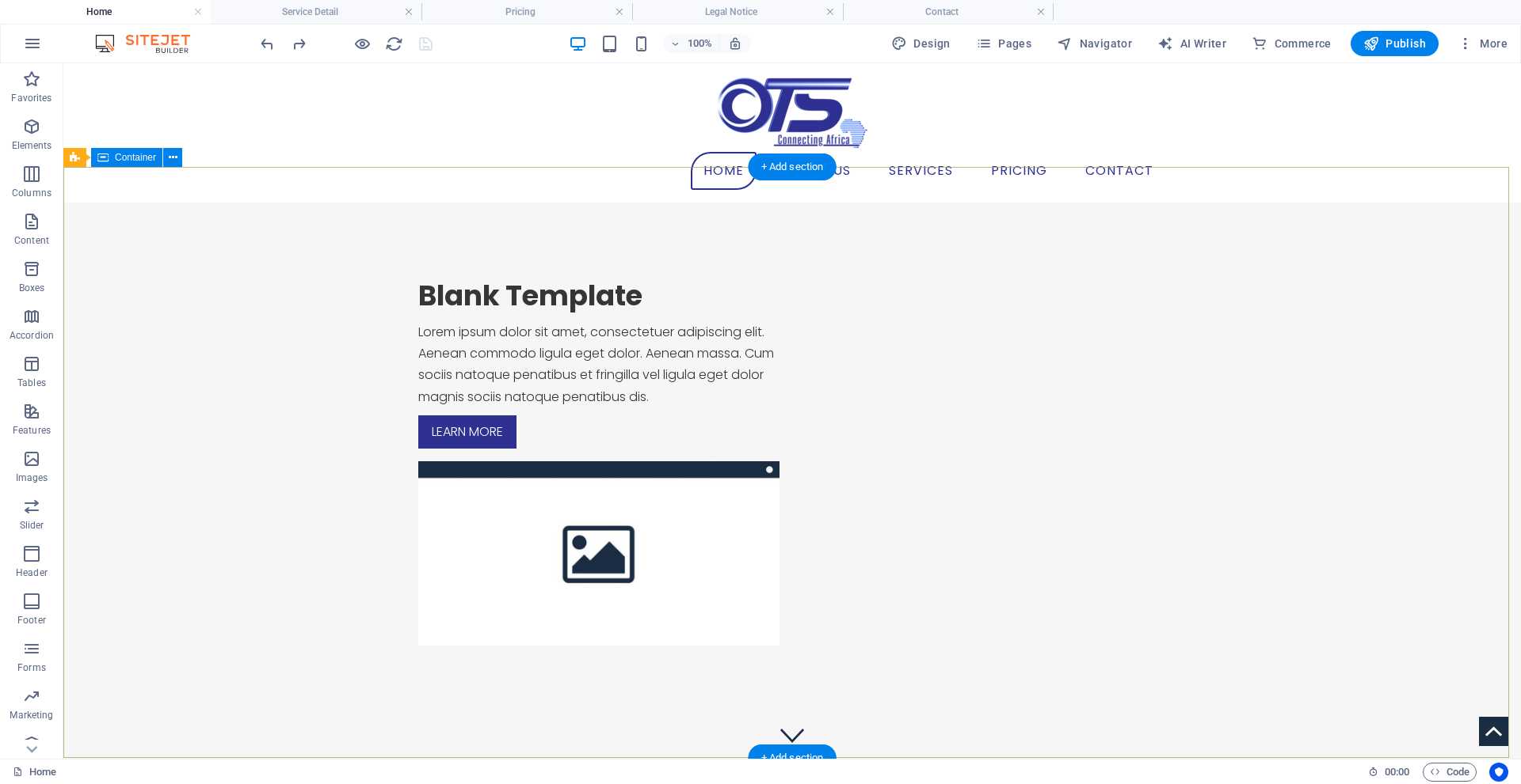
scroll to position [0, 0]
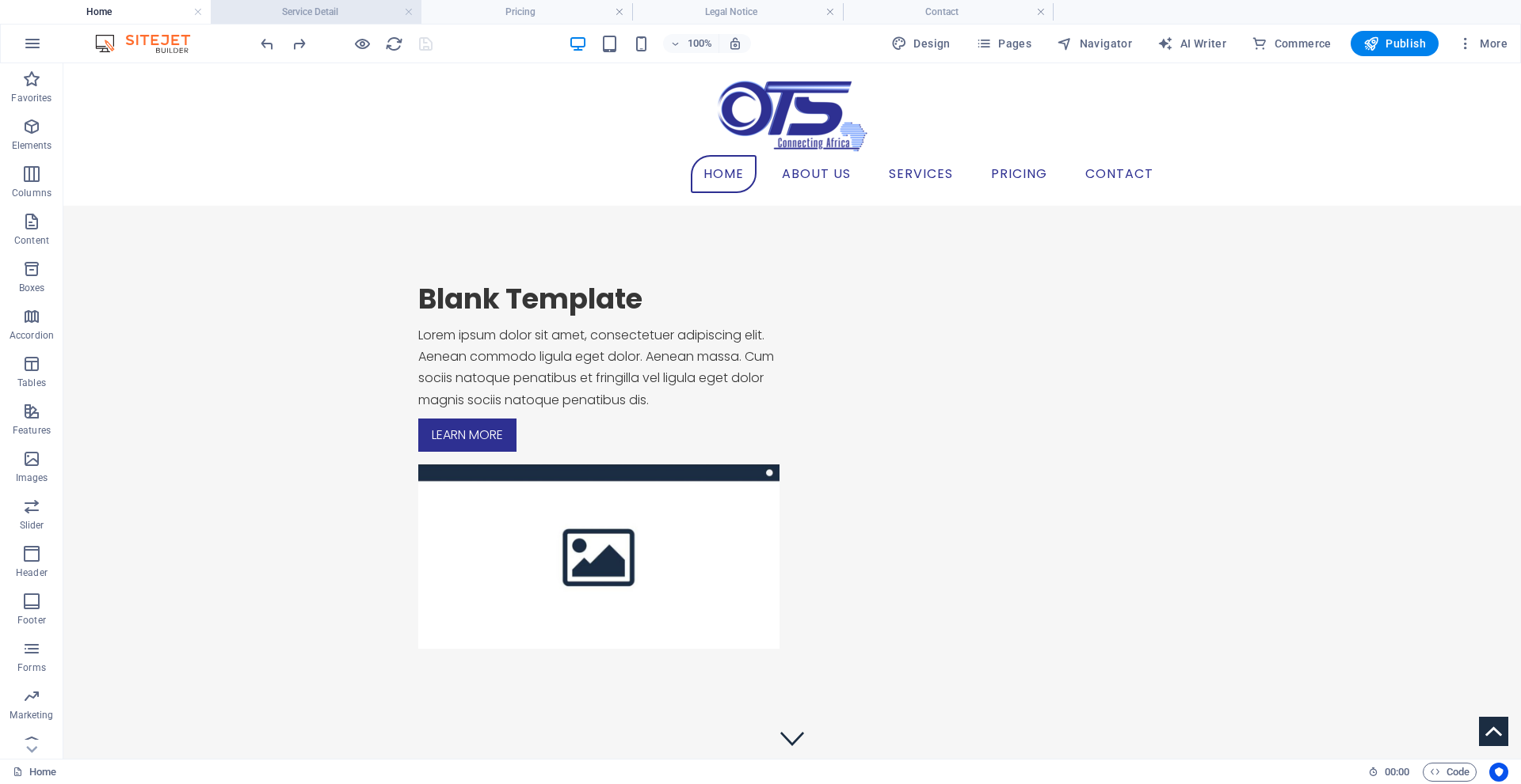
click at [303, 6] on h4 "Service Detail" at bounding box center [315, 11] width 211 height 17
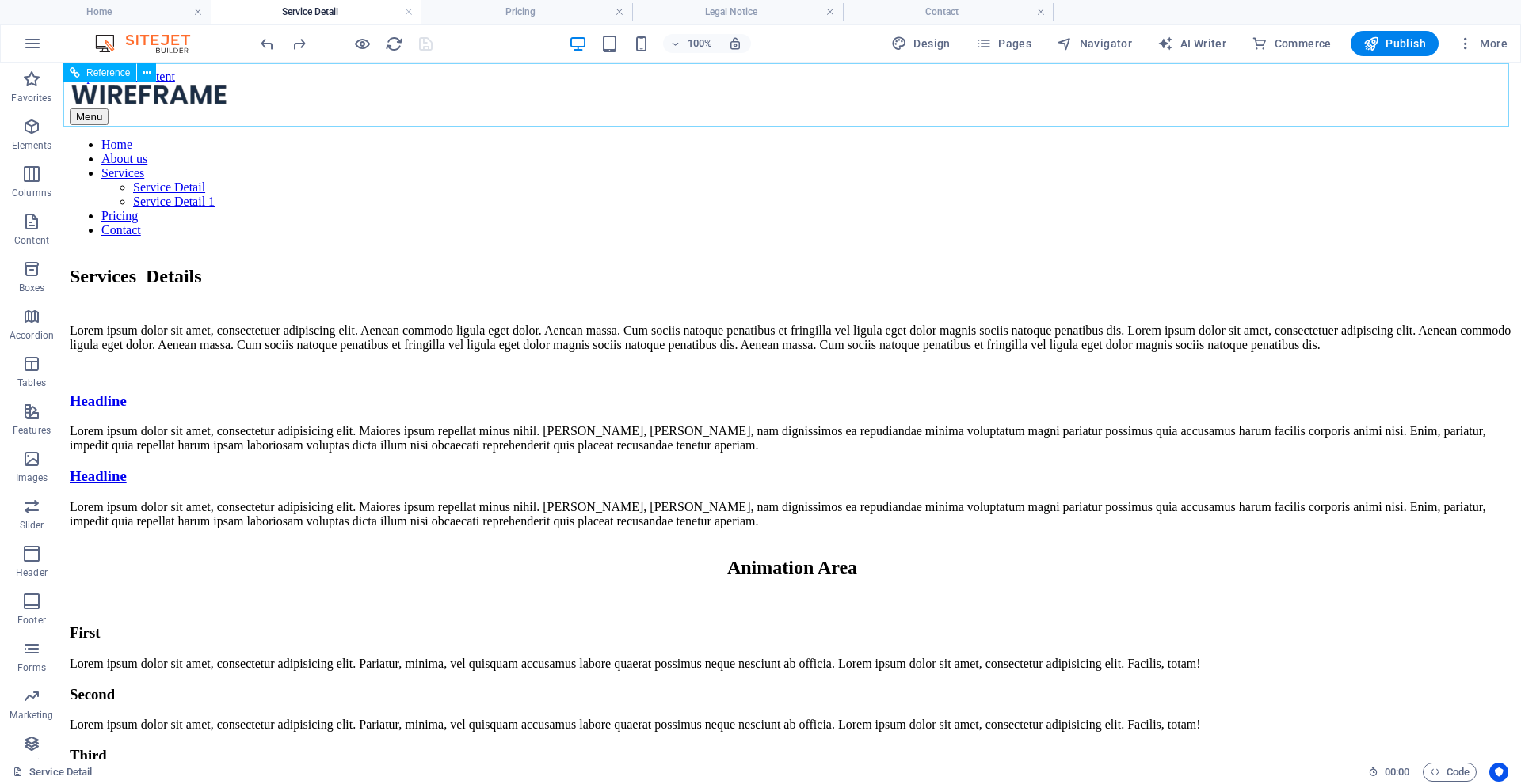
click at [915, 138] on nav "Home About us Services Service Detail Service Detail 1 Pricing Contact" at bounding box center [792, 188] width 1445 height 100
click at [294, 12] on h4 "Service Detail" at bounding box center [315, 11] width 211 height 17
click at [555, 16] on h4 "Pricing" at bounding box center [526, 11] width 211 height 17
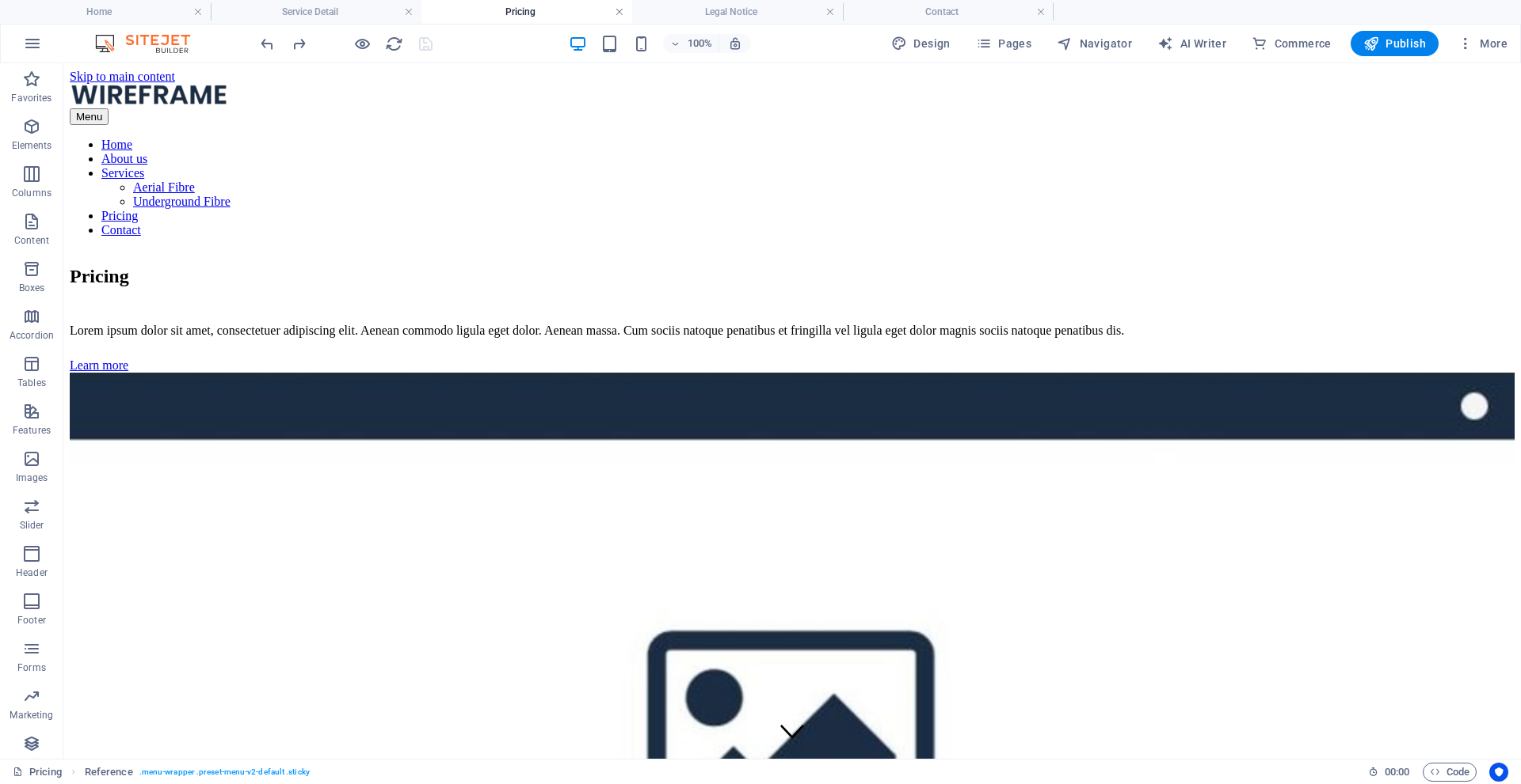
click at [622, 14] on link at bounding box center [619, 12] width 10 height 15
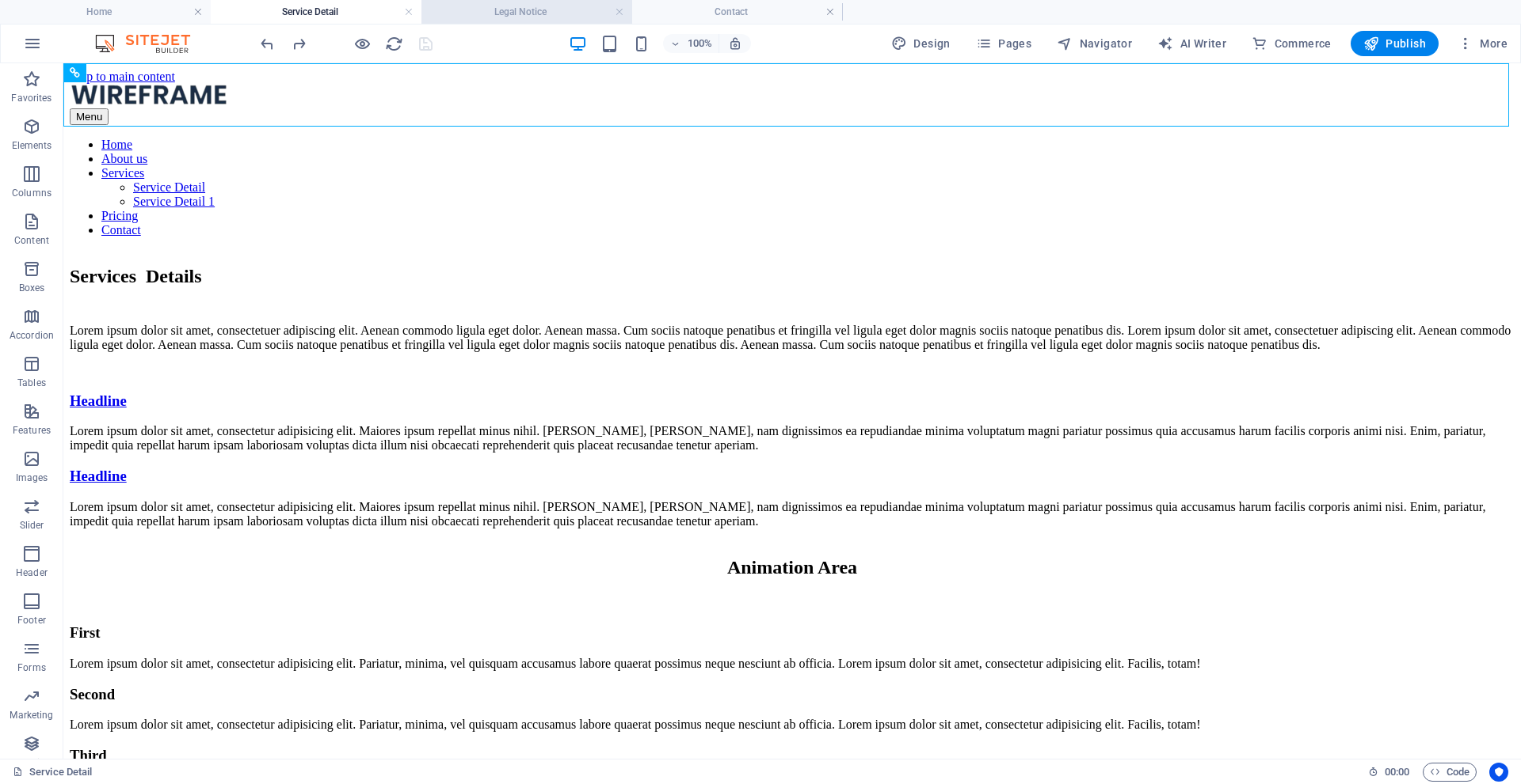
click at [529, 19] on h4 "Legal Notice" at bounding box center [526, 11] width 211 height 17
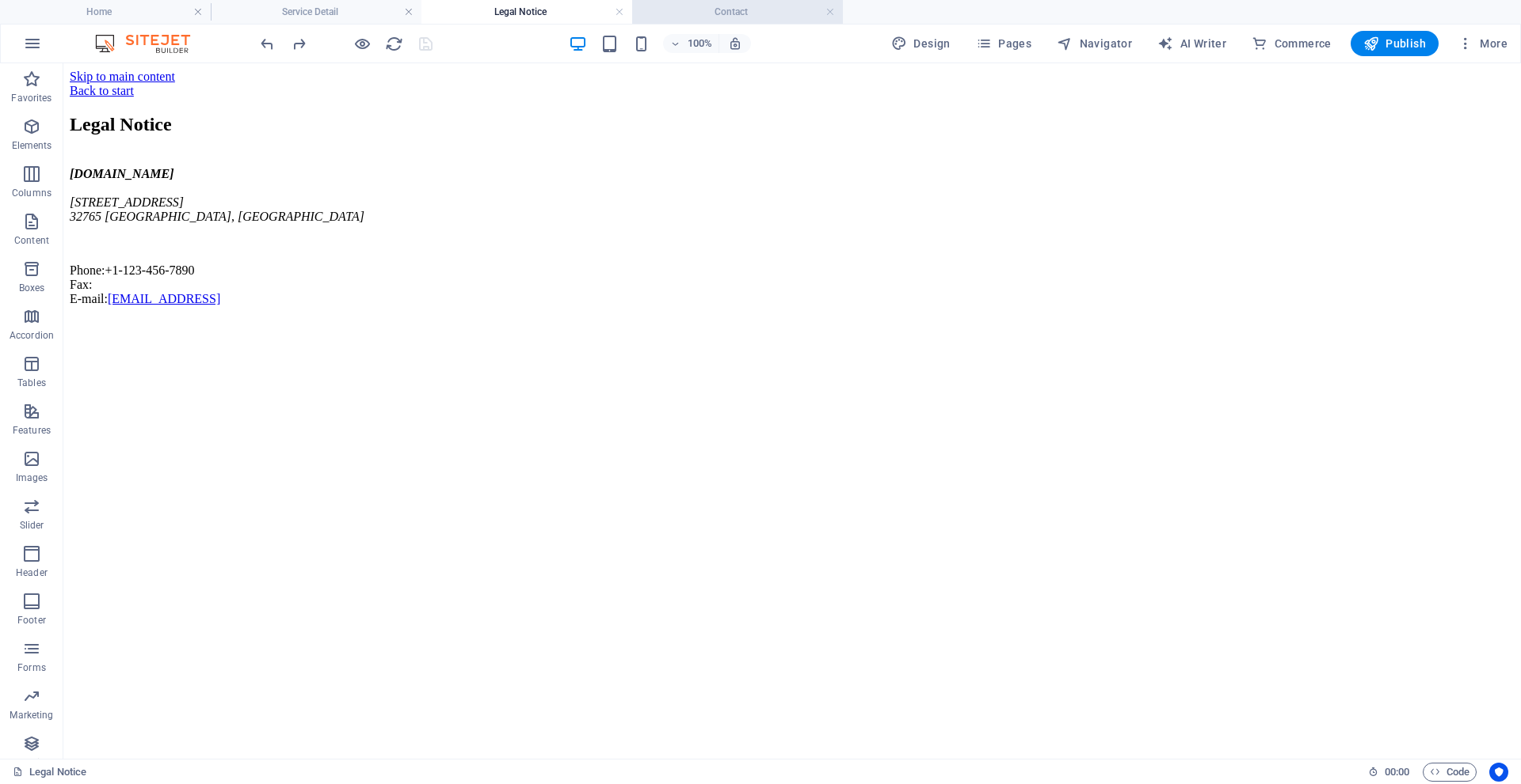
click at [724, 17] on h4 "Contact" at bounding box center [737, 11] width 211 height 17
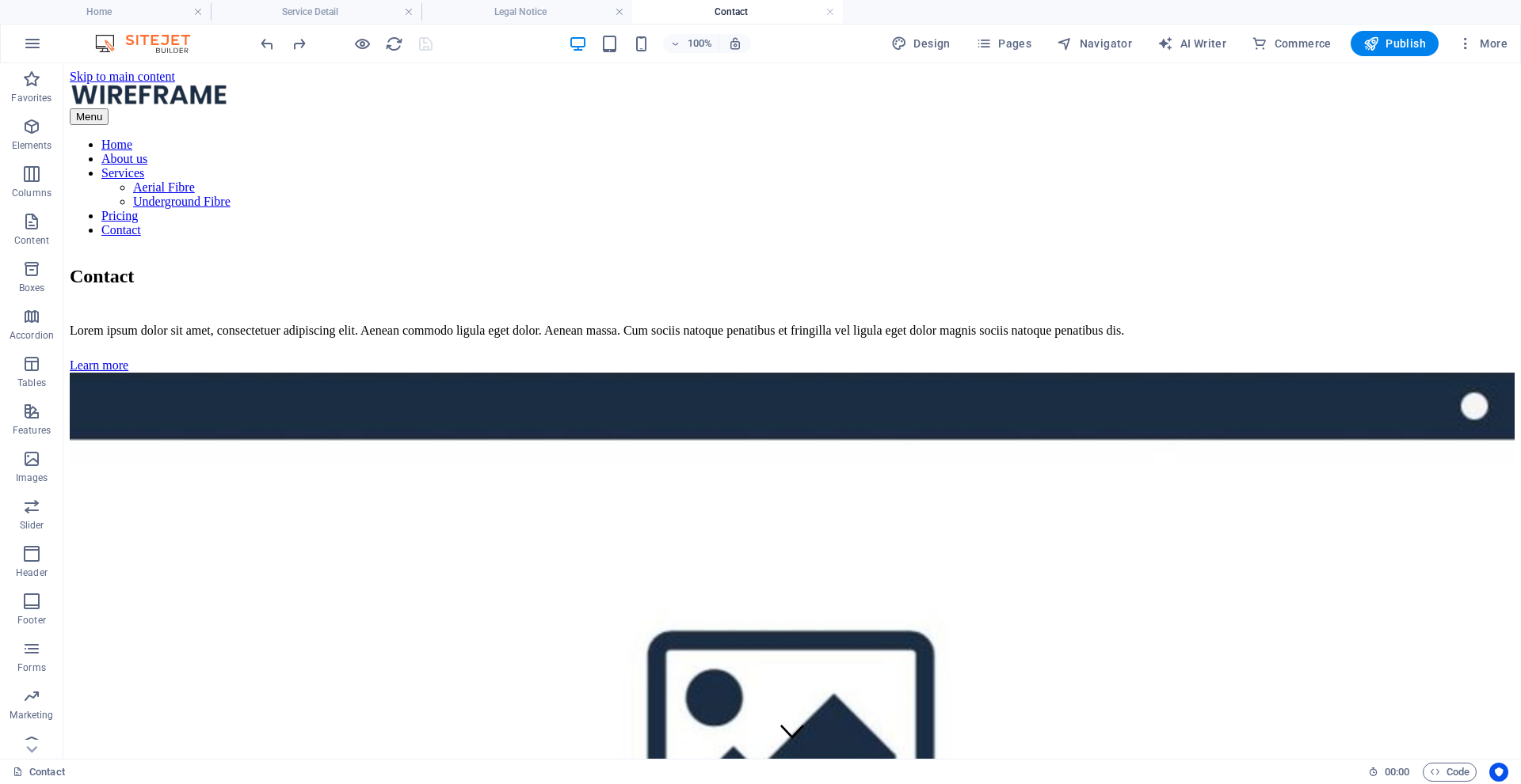
scroll to position [745, 0]
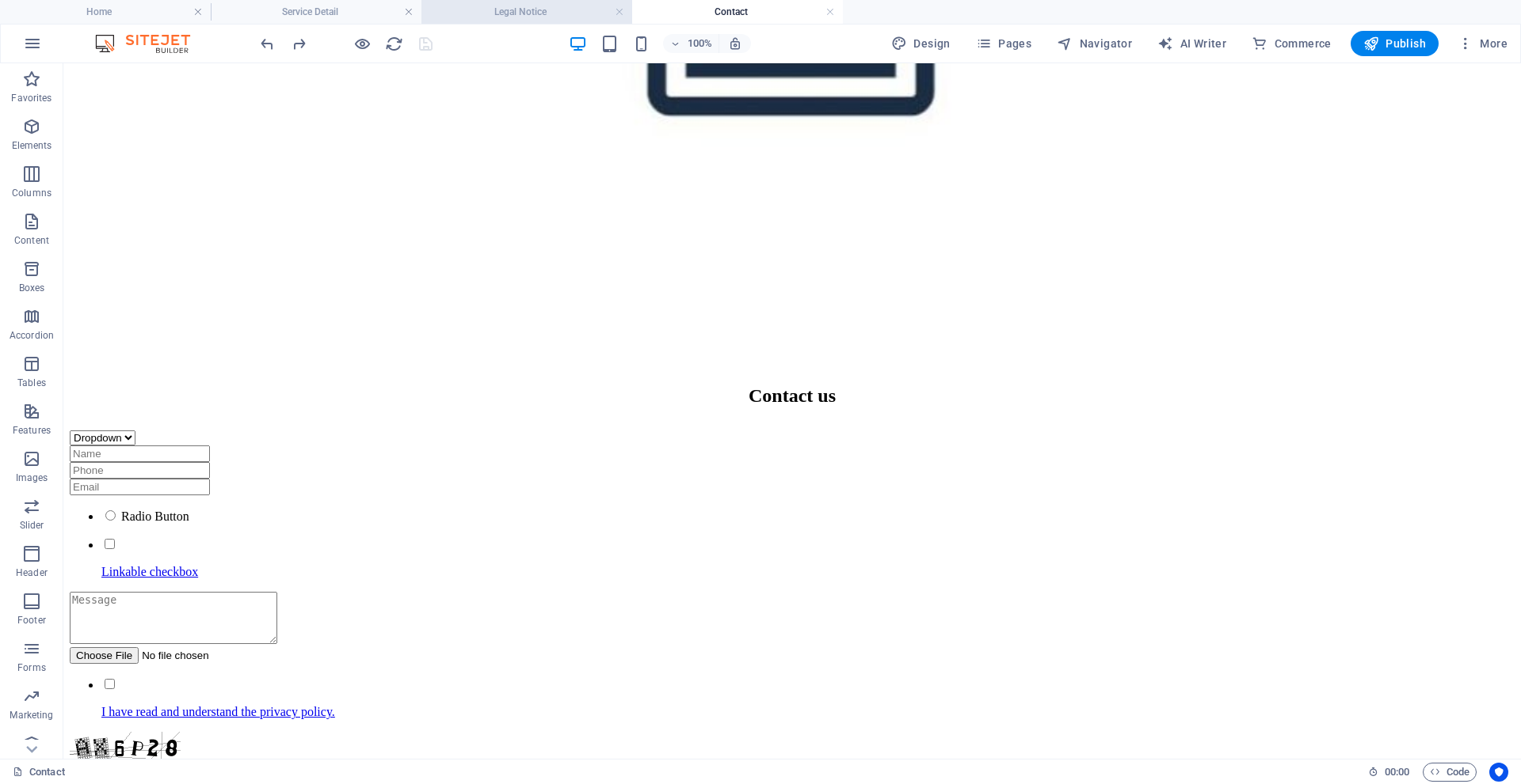
click at [495, 15] on h4 "Legal Notice" at bounding box center [526, 11] width 211 height 17
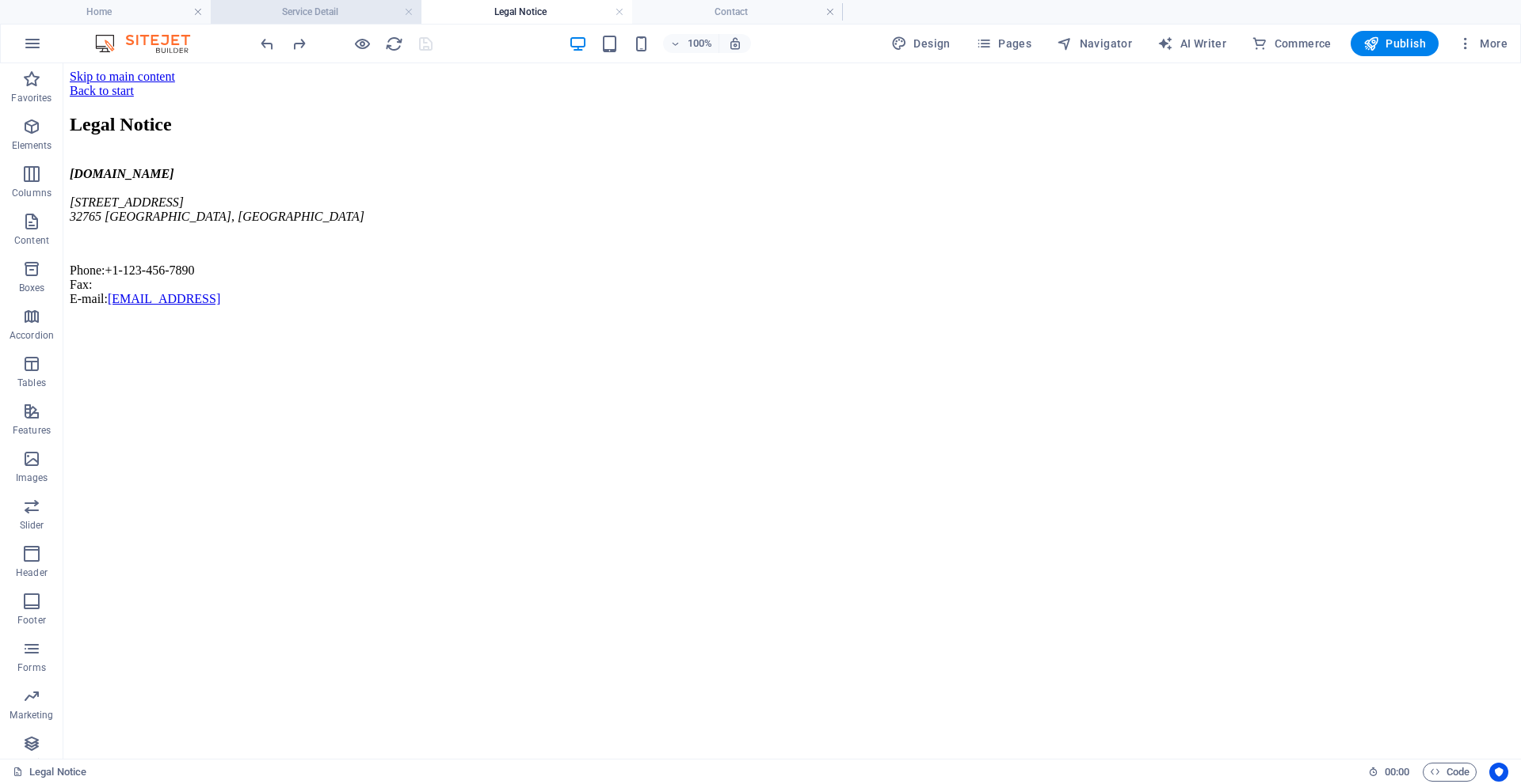
click at [341, 15] on h4 "Service Detail" at bounding box center [315, 11] width 211 height 17
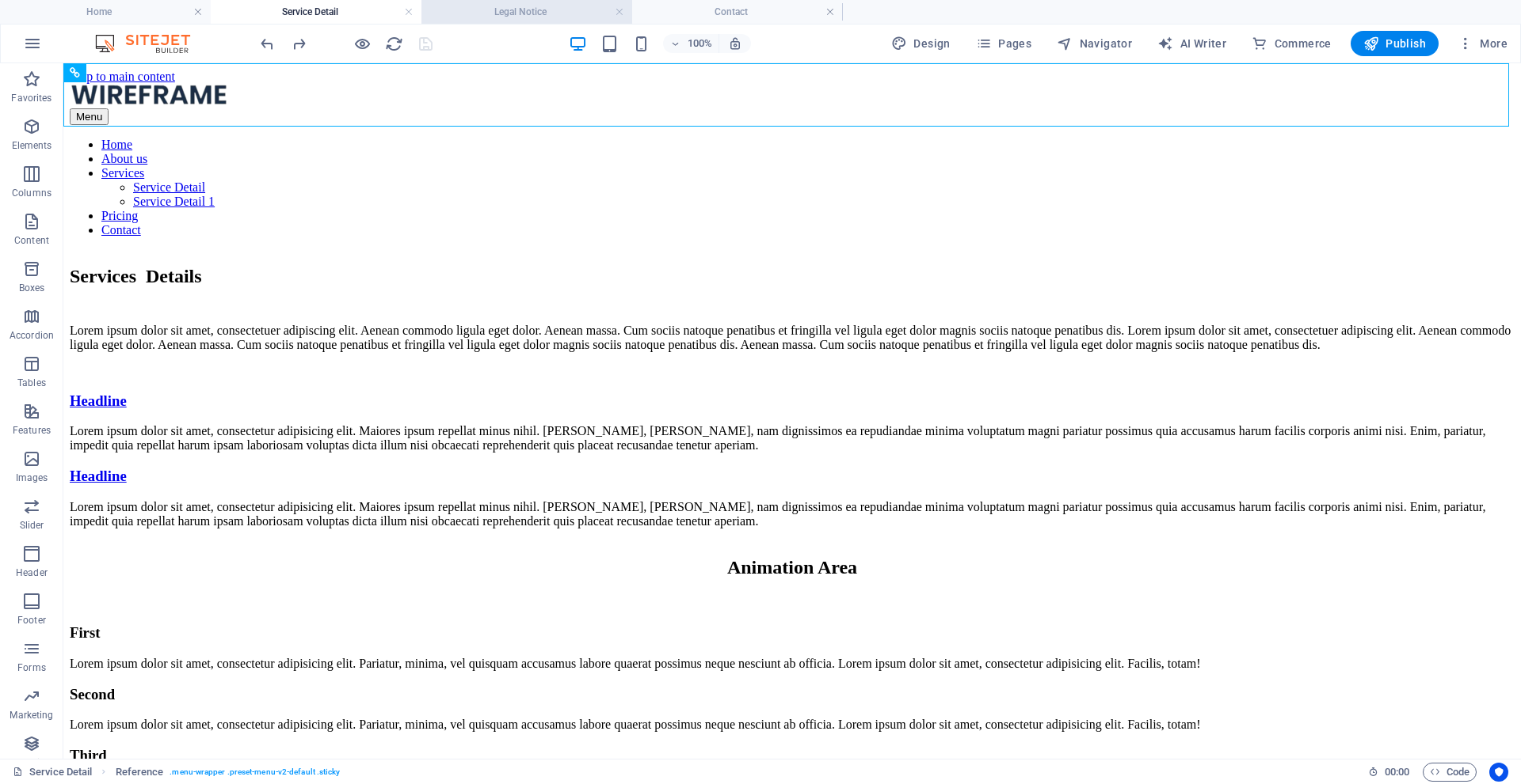
click at [508, 13] on h4 "Legal Notice" at bounding box center [526, 11] width 211 height 17
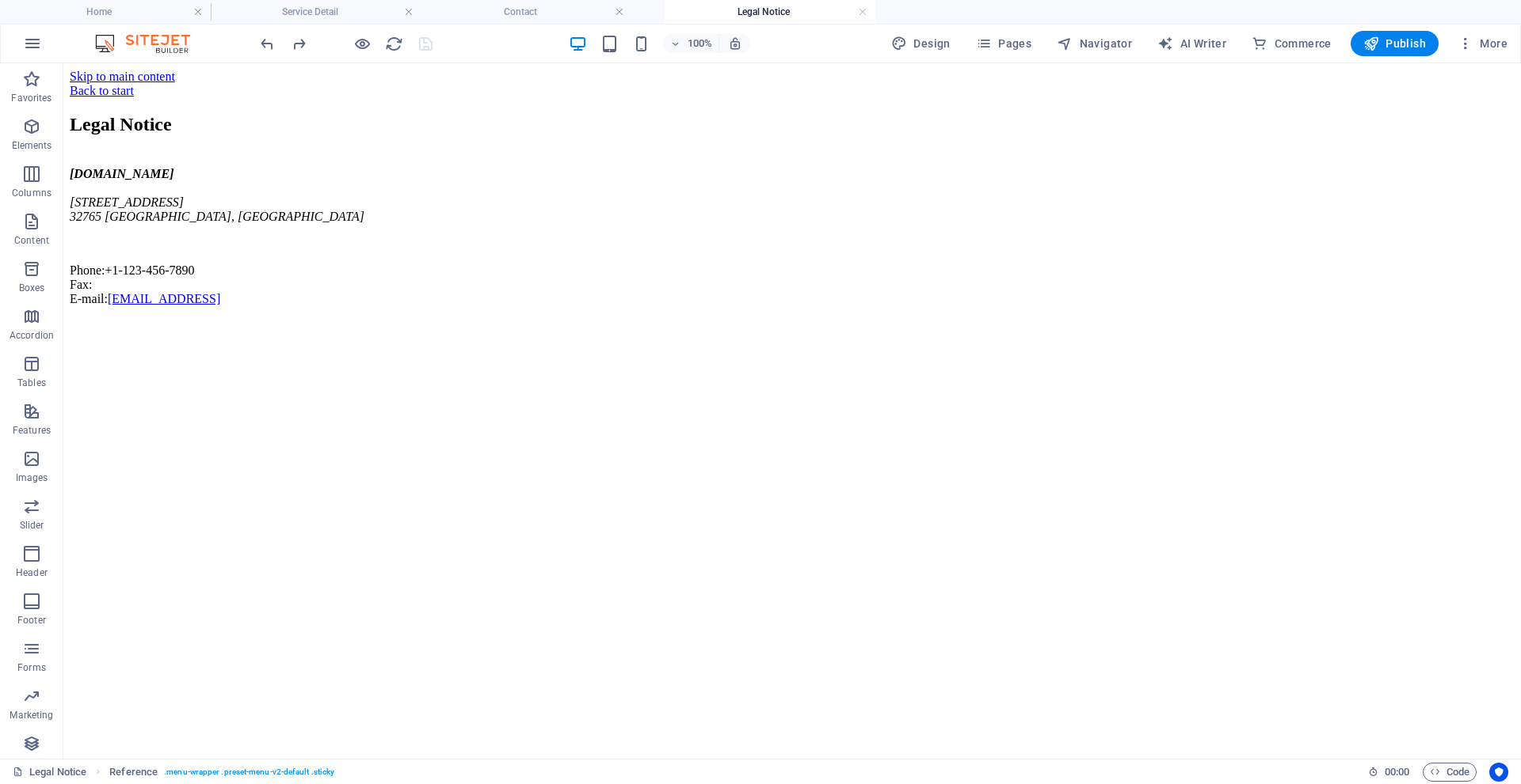
drag, startPoint x: 508, startPoint y: 13, endPoint x: 752, endPoint y: 7, distance: 244.1
click at [529, 8] on h4 "Contact" at bounding box center [526, 11] width 211 height 17
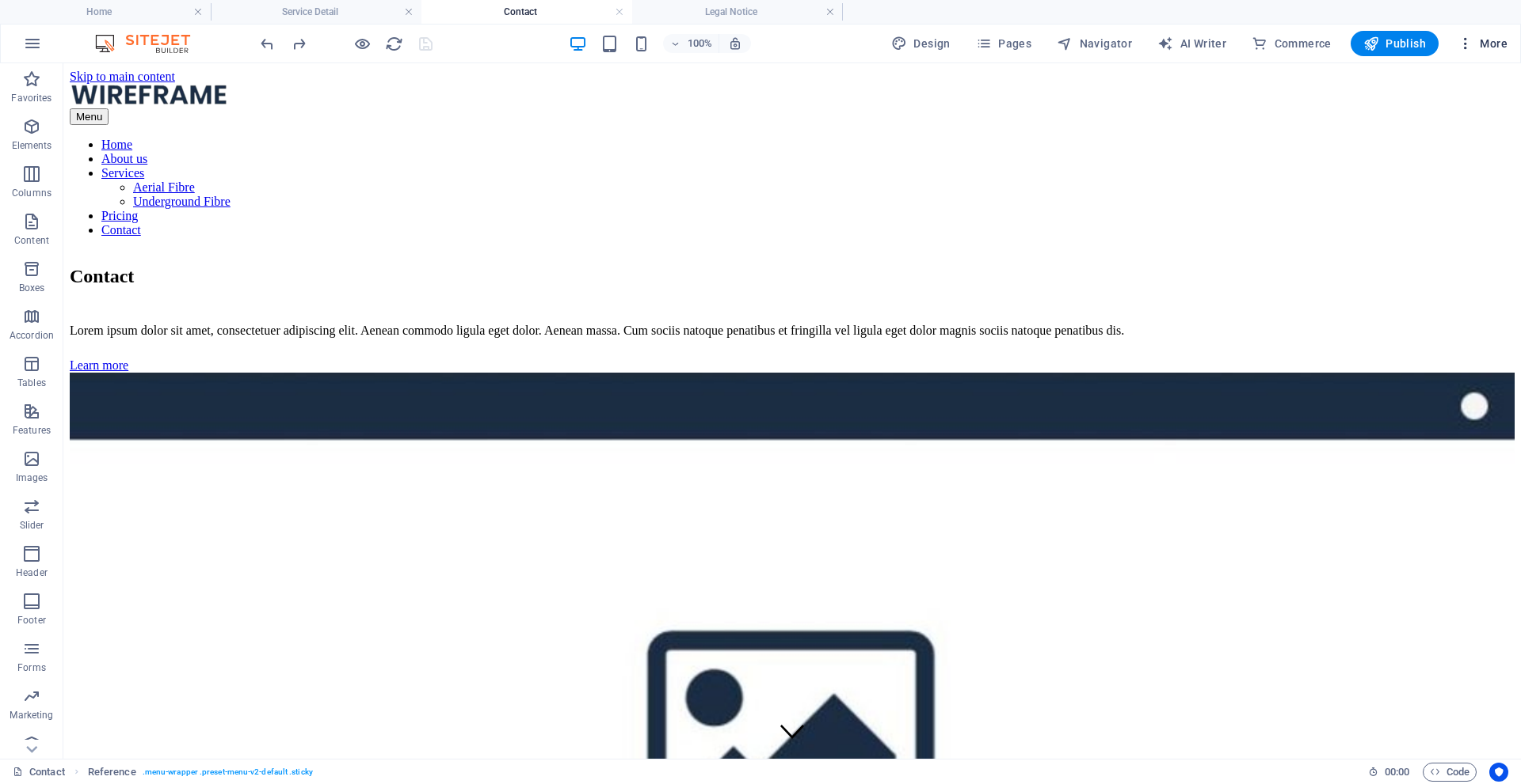
click at [1467, 46] on icon "button" at bounding box center [1465, 43] width 15 height 15
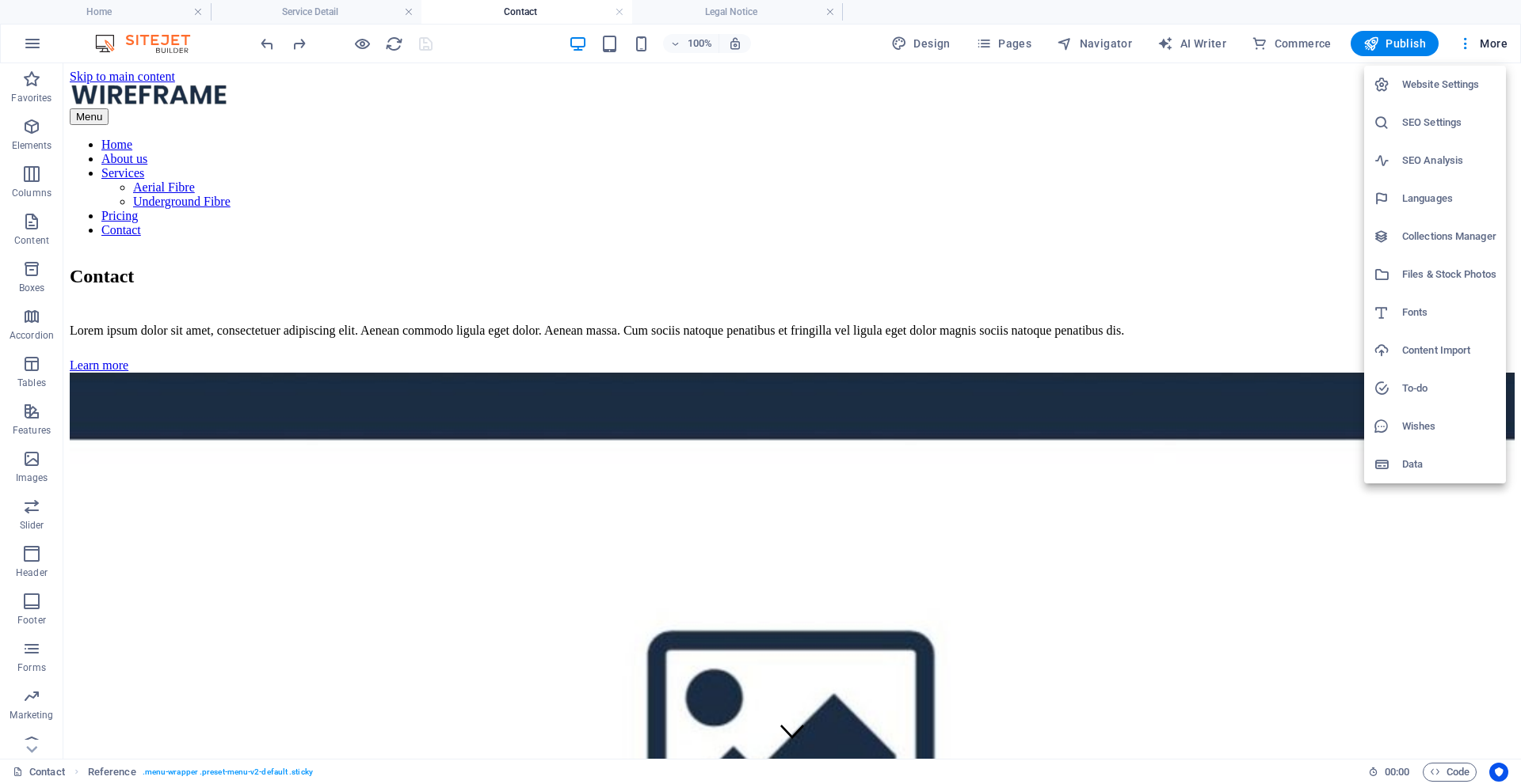
click at [20, 221] on div at bounding box center [760, 392] width 1521 height 784
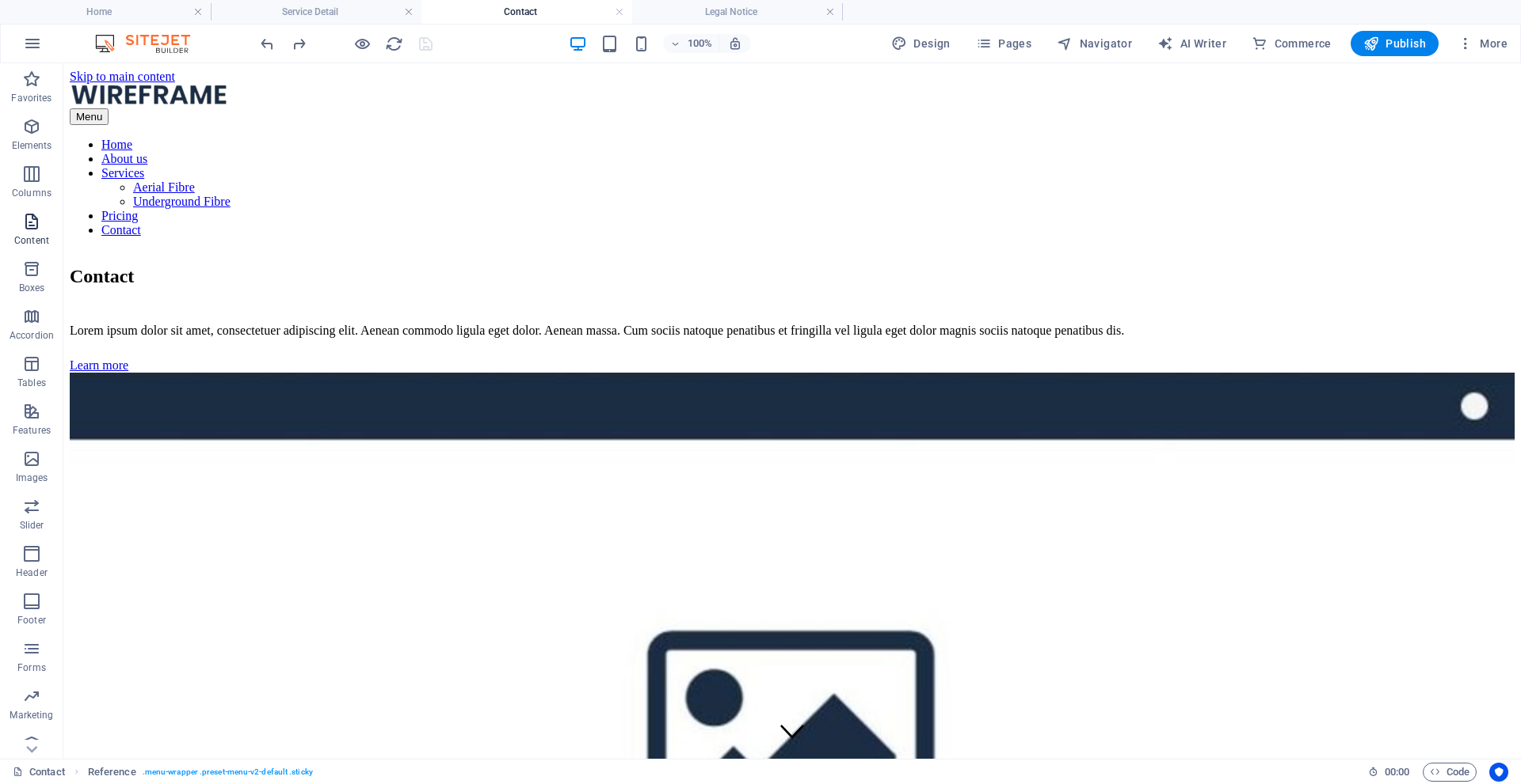
click at [22, 227] on icon "button" at bounding box center [31, 221] width 19 height 19
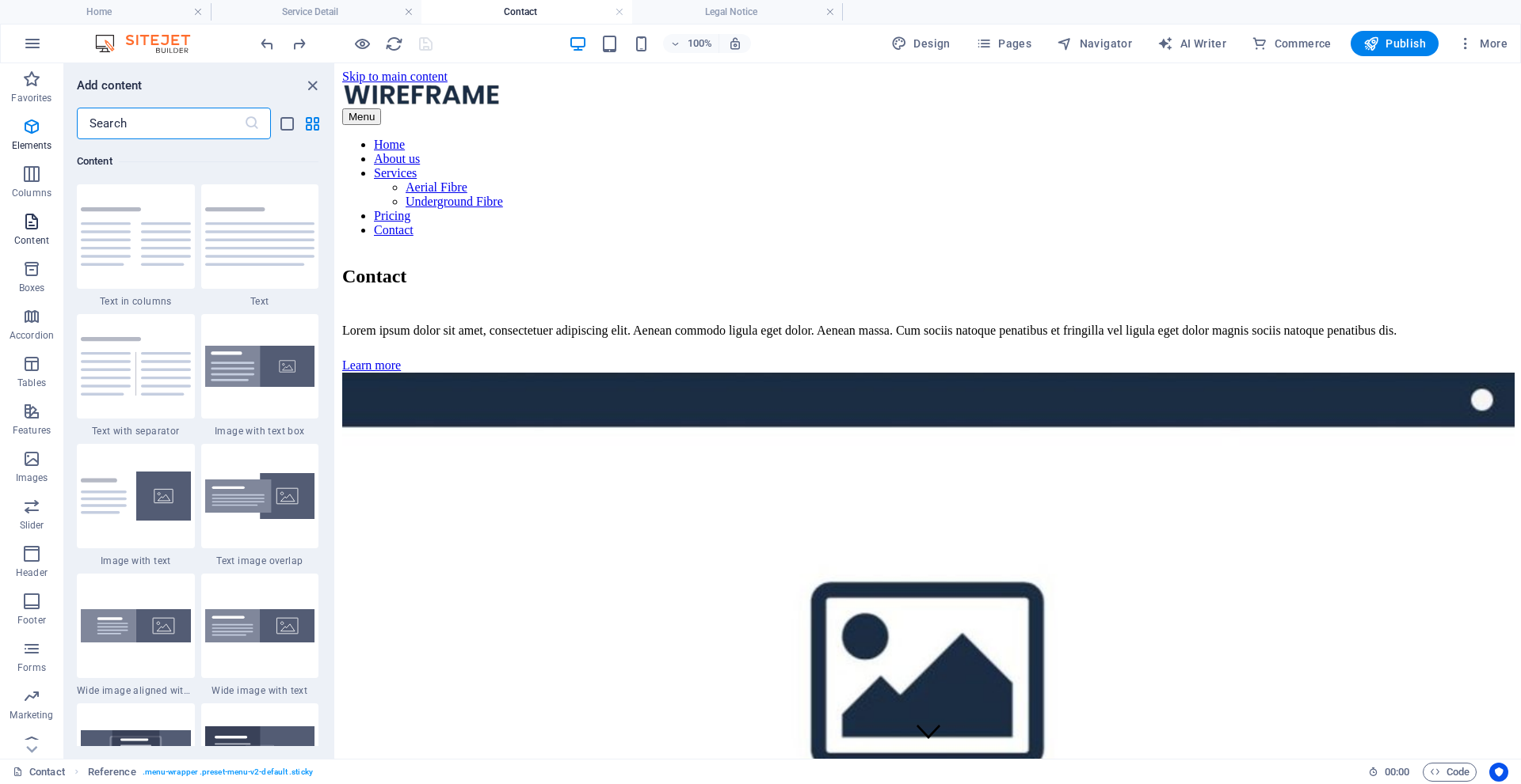
scroll to position [2770, 0]
click at [137, 8] on h4 "Home" at bounding box center [105, 11] width 211 height 17
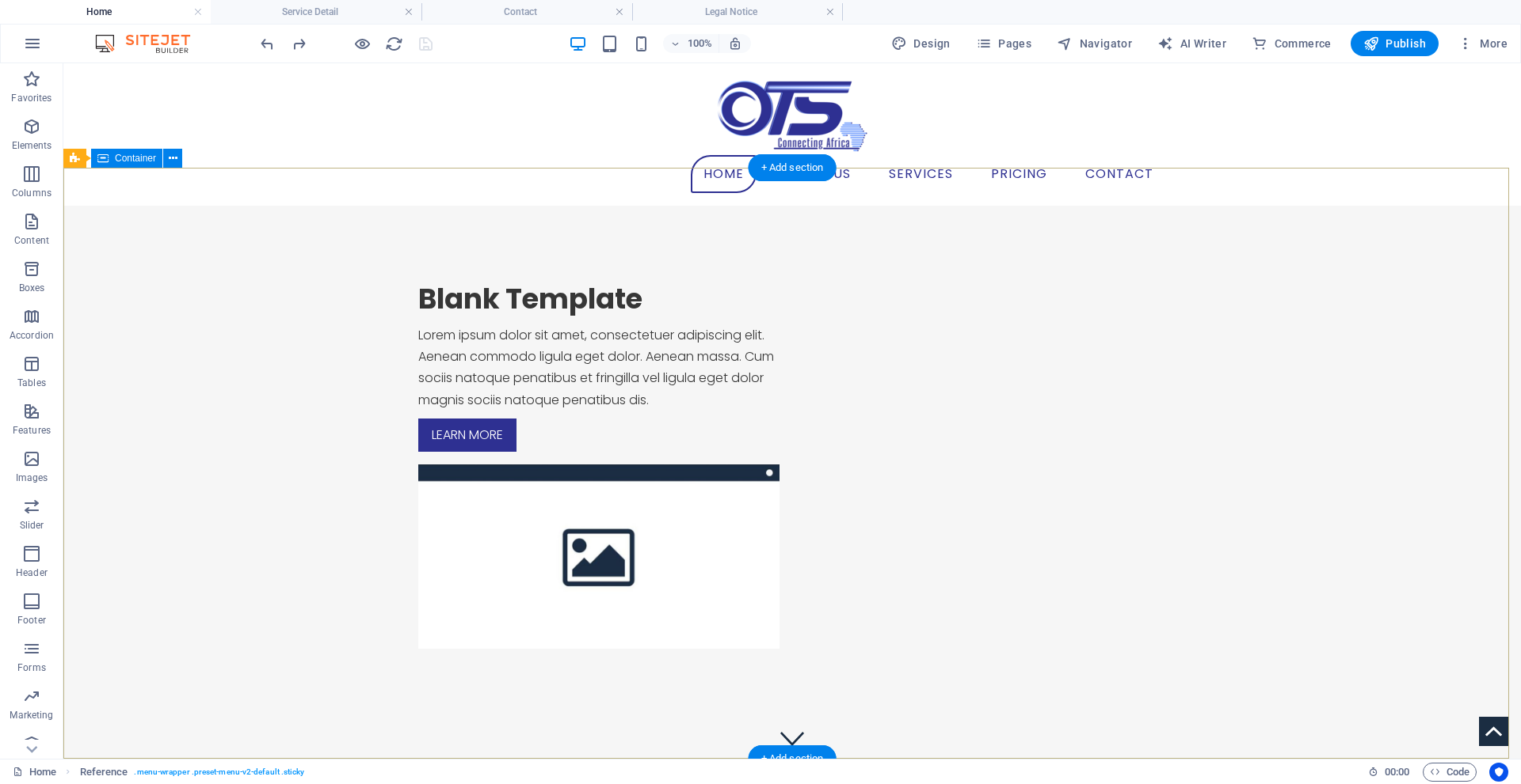
click at [637, 296] on div "Blank Template Lorem ipsum dolor sit amet, consectetuer adipiscing elit. Aenean…" at bounding box center [792, 465] width 1458 height 519
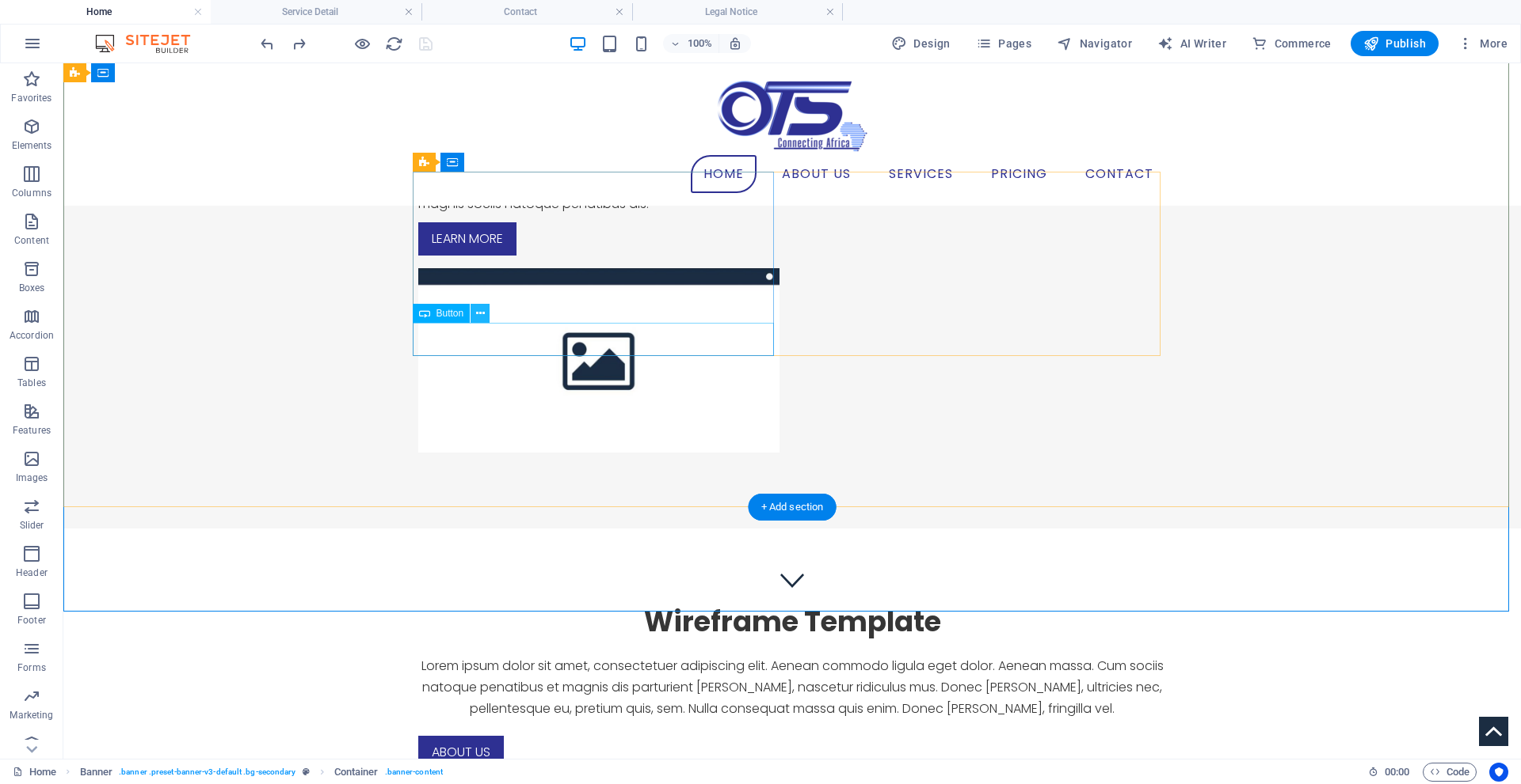
scroll to position [0, 0]
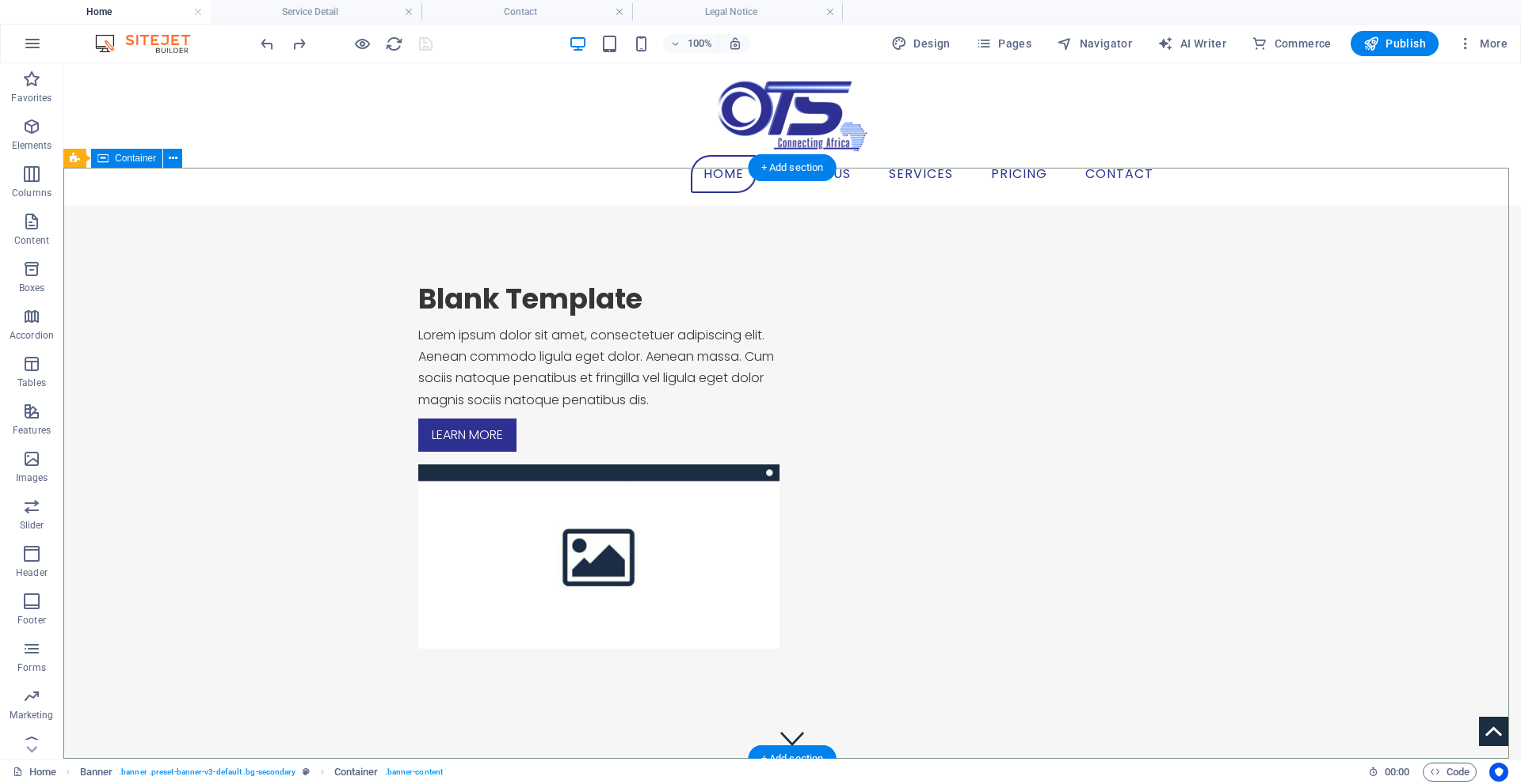
click at [453, 268] on div "Blank Template Lorem ipsum dolor sit amet, consectetuer adipiscing elit. Aenean…" at bounding box center [792, 465] width 1458 height 519
click at [173, 160] on icon at bounding box center [173, 158] width 9 height 16
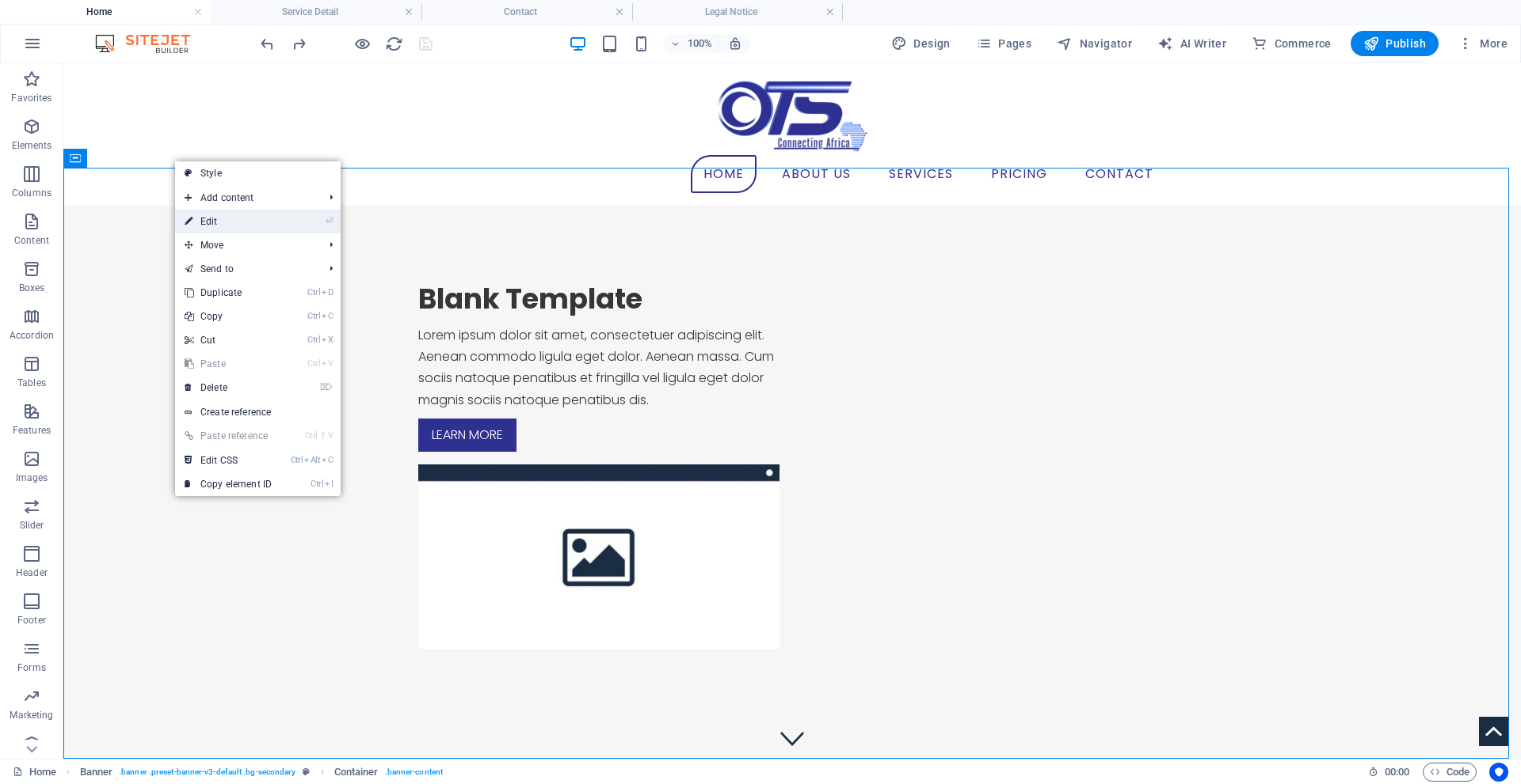
click at [206, 227] on link "⏎ Edit" at bounding box center [228, 221] width 106 height 24
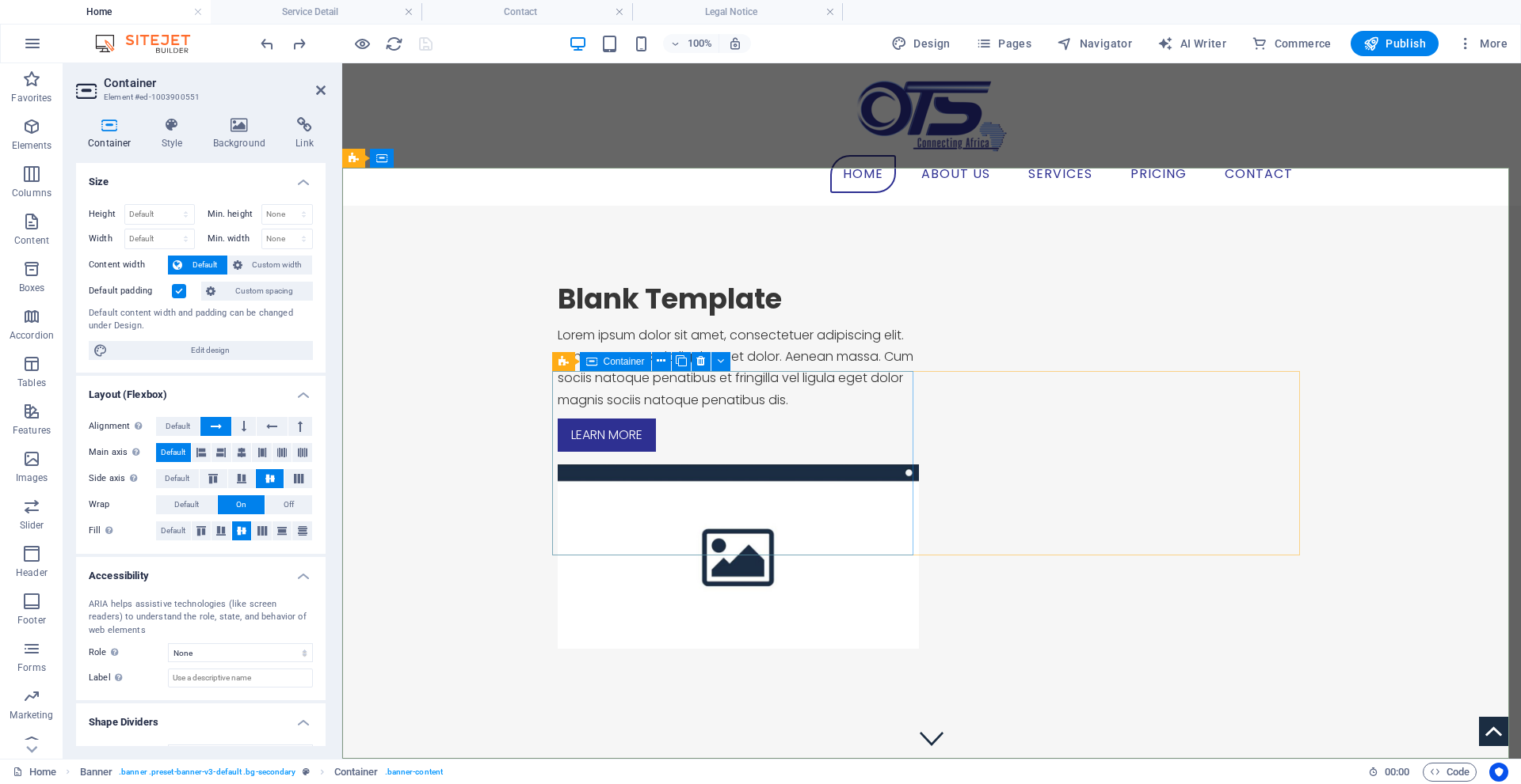
click at [647, 360] on div "Container" at bounding box center [615, 362] width 72 height 19
click at [658, 359] on icon at bounding box center [661, 362] width 9 height 16
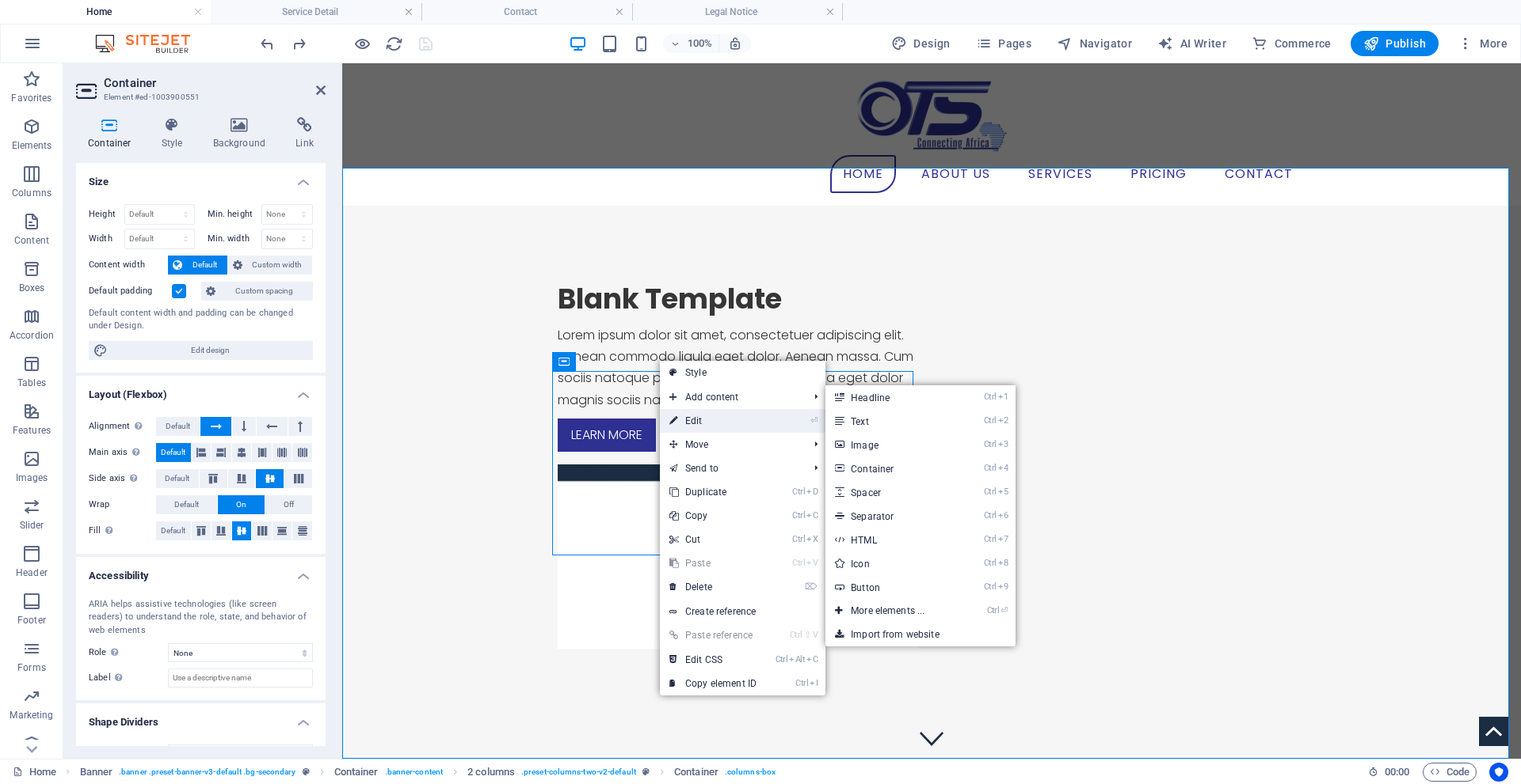
click at [699, 421] on link "⏎ Edit" at bounding box center [713, 421] width 106 height 24
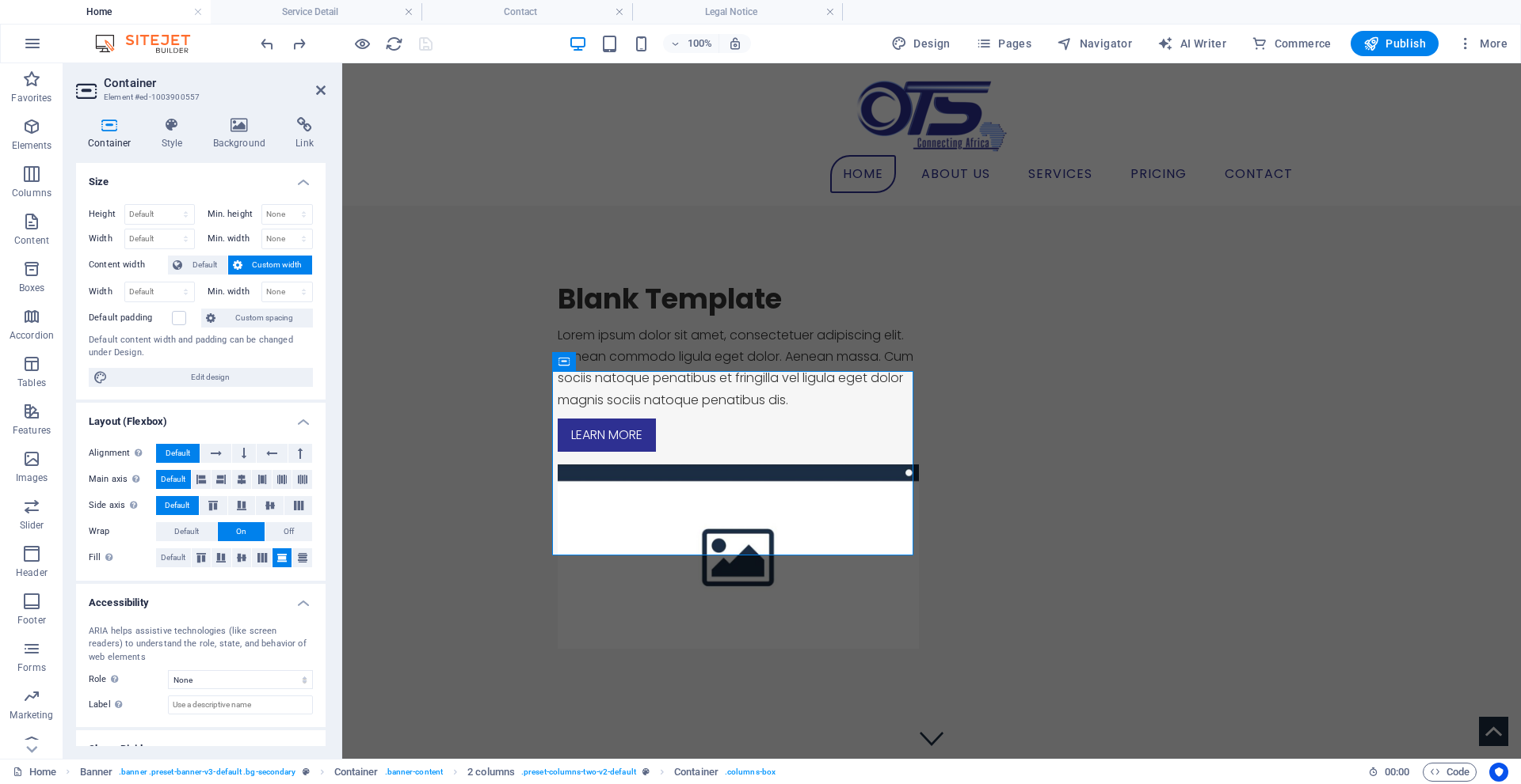
click at [244, 263] on button "Custom width" at bounding box center [271, 265] width 85 height 19
click at [301, 210] on select "None px rem % vh vw" at bounding box center [287, 214] width 50 height 19
select select "vh"
click at [287, 205] on select "None px rem % vh vw" at bounding box center [287, 214] width 50 height 19
type input "0"
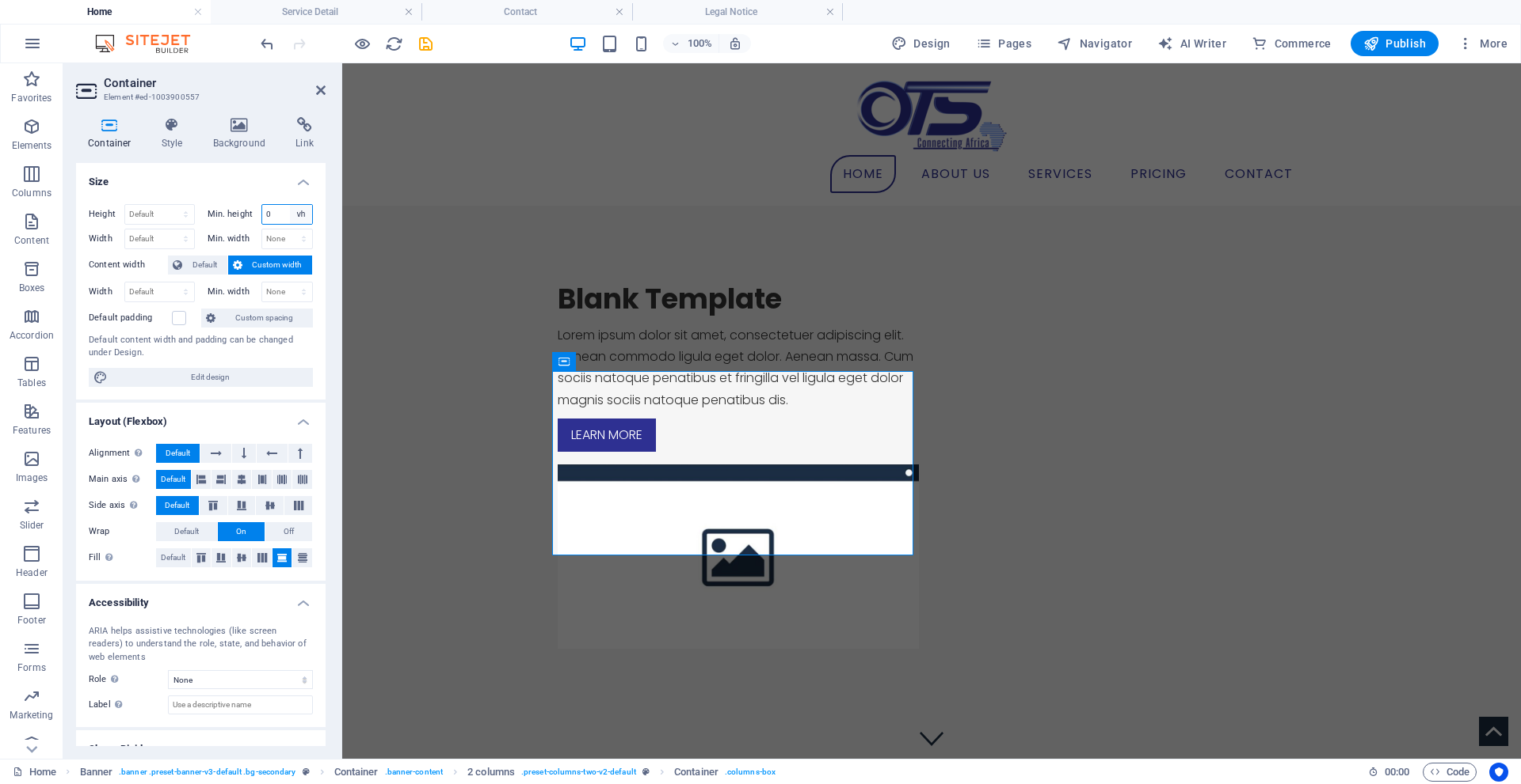
click at [298, 219] on select "None px rem % vh vw" at bounding box center [301, 214] width 22 height 19
select select "hmbe1ghro2"
click at [290, 205] on select "None px rem % vh vw" at bounding box center [301, 214] width 22 height 19
select select "DISABLED_OPTION_VALUE"
click at [159, 219] on select "Default px rem % vh vw" at bounding box center [159, 214] width 69 height 19
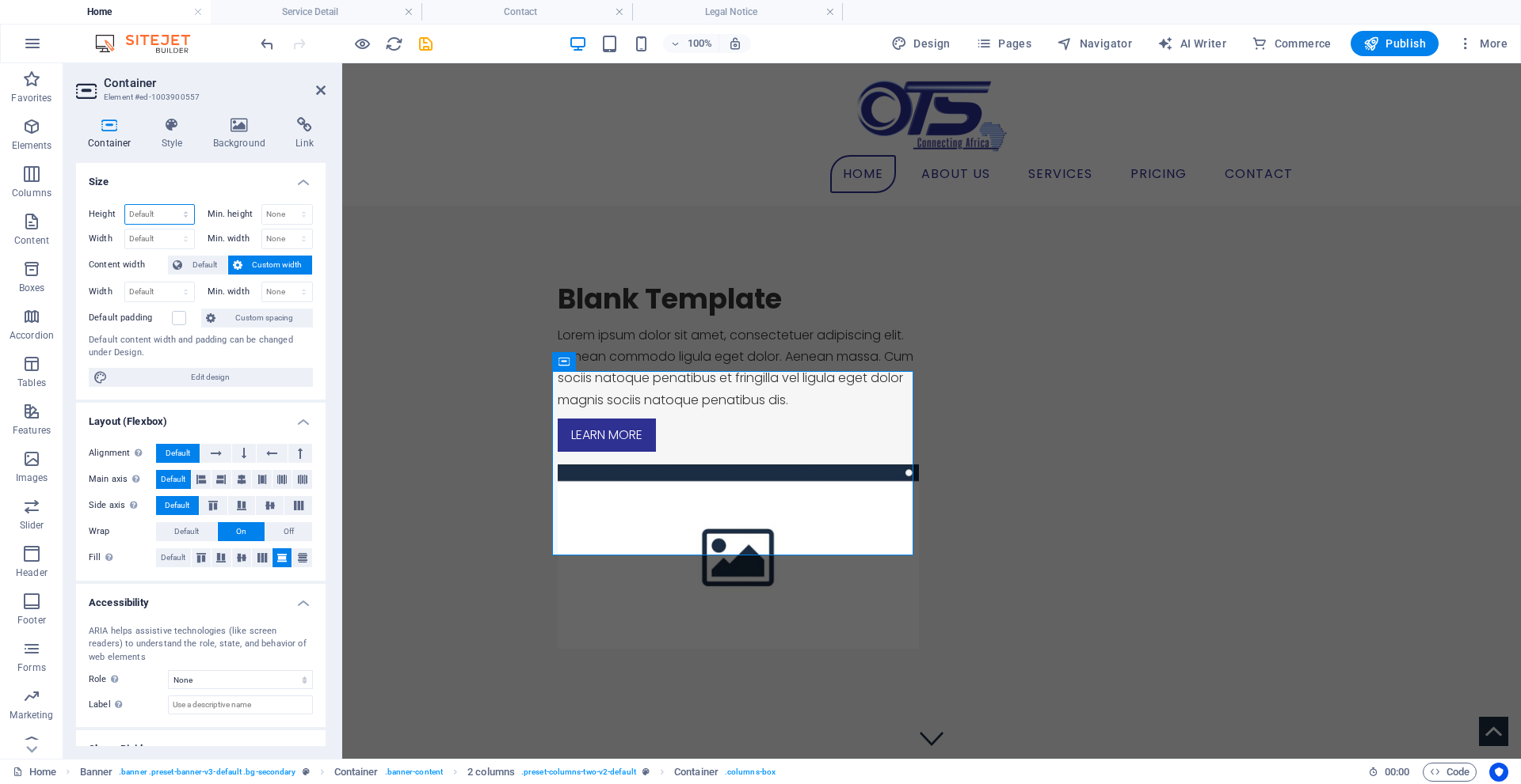
click at [159, 219] on select "Default px rem % vh vw" at bounding box center [159, 214] width 69 height 19
click at [209, 262] on span "Default" at bounding box center [205, 265] width 36 height 19
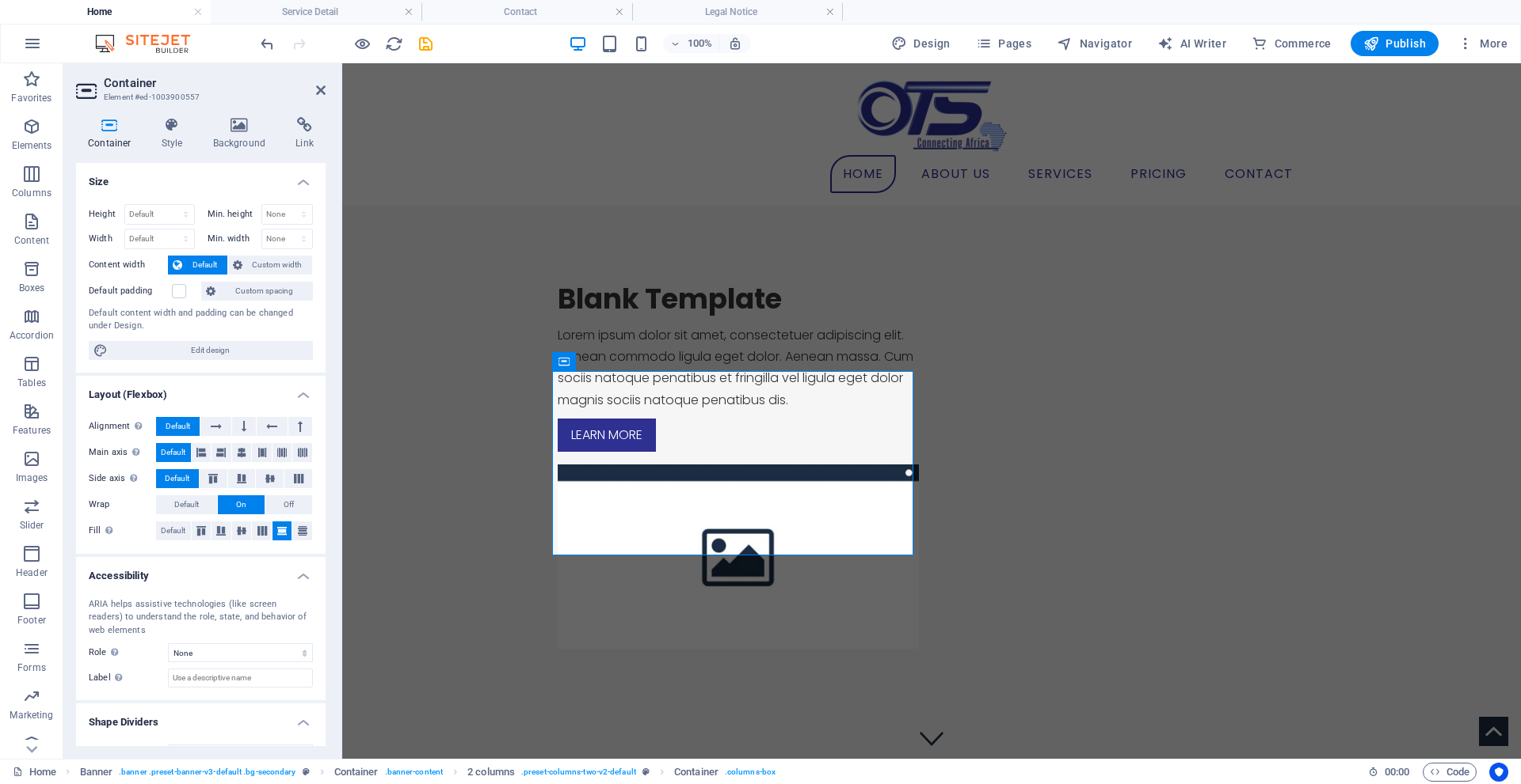
click at [209, 262] on span "Default" at bounding box center [205, 265] width 36 height 19
click at [244, 262] on button "Custom width" at bounding box center [271, 265] width 85 height 19
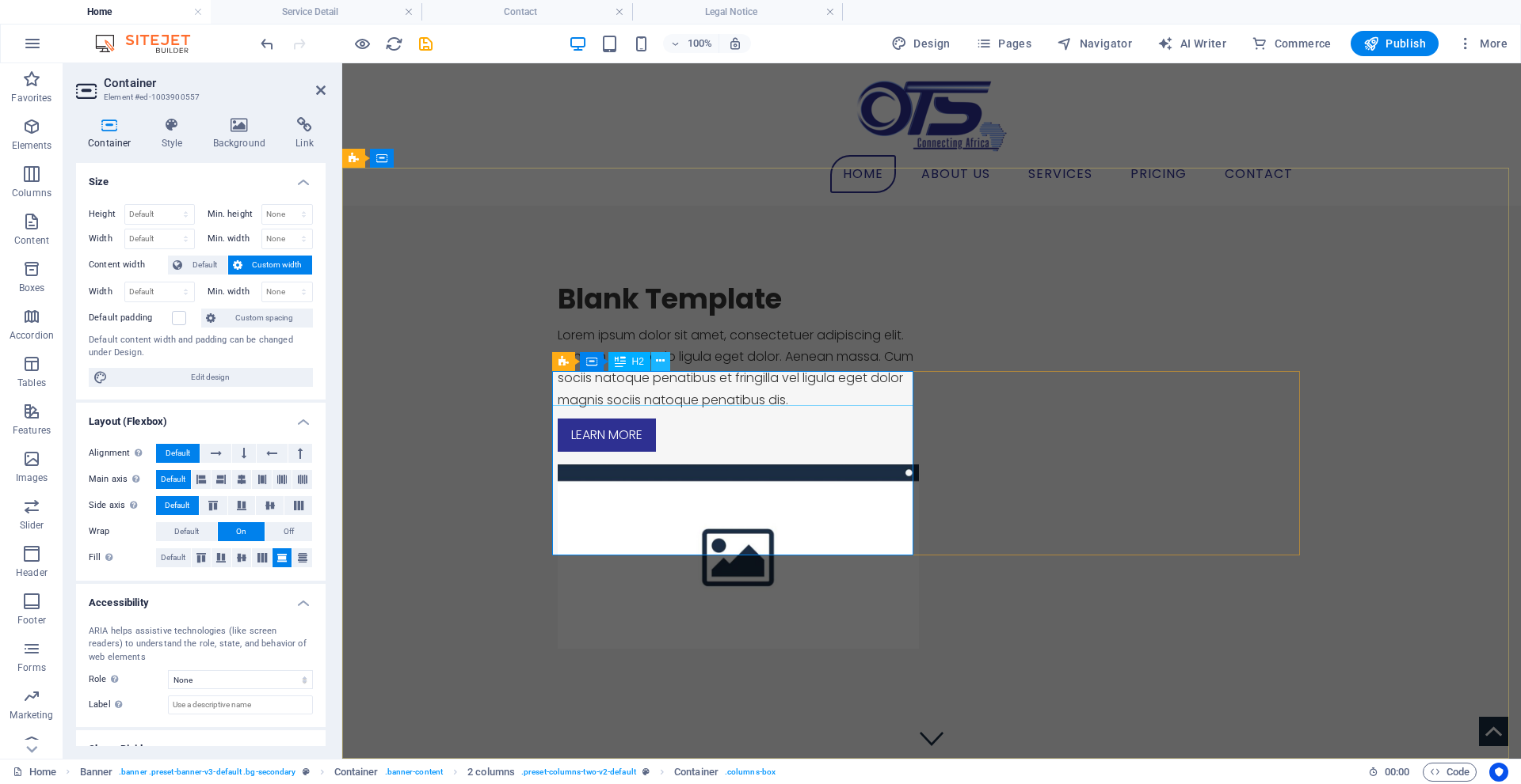
click at [662, 366] on icon at bounding box center [660, 362] width 9 height 16
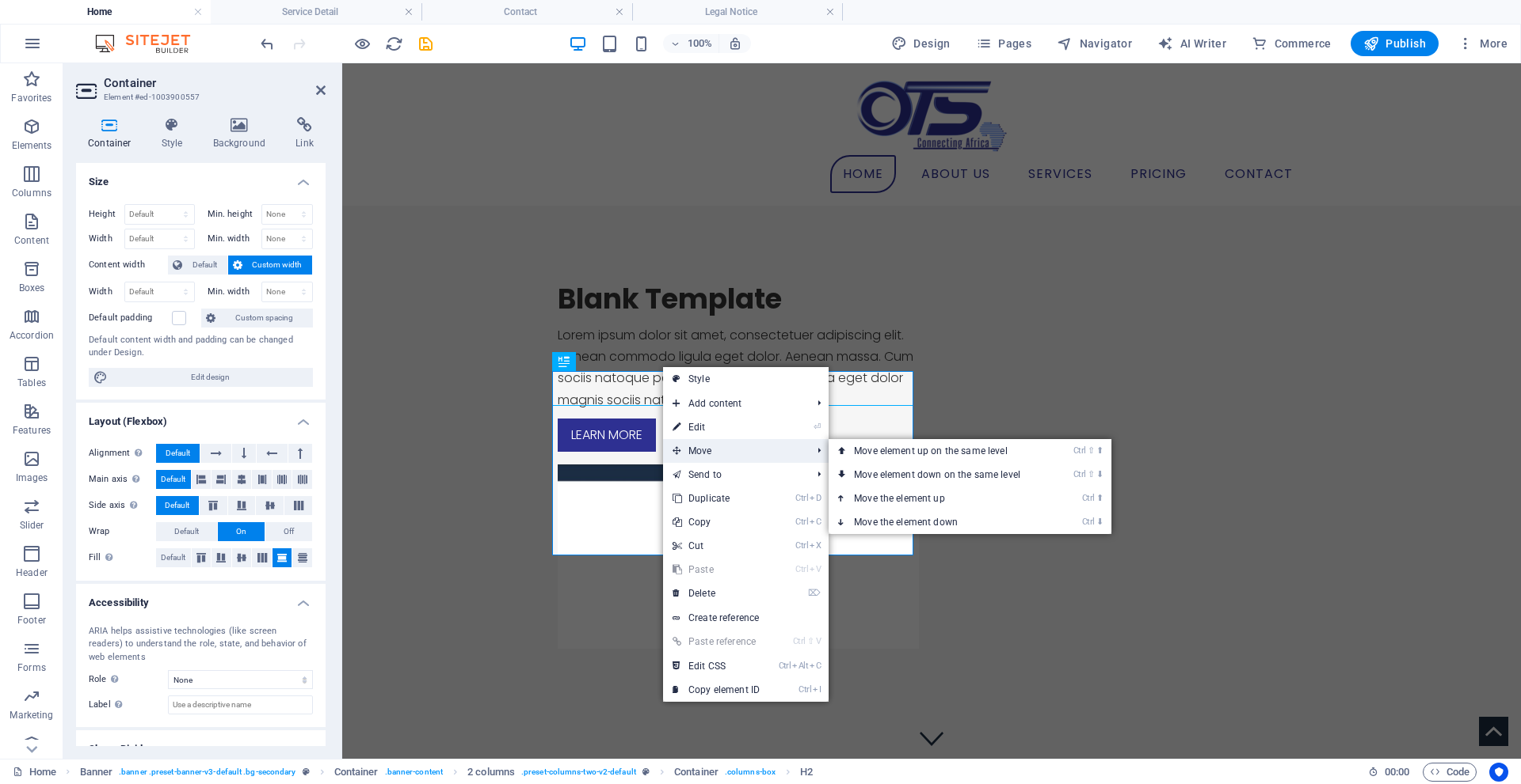
click at [685, 457] on span "Move" at bounding box center [733, 451] width 141 height 24
click at [862, 448] on link "Ctrl ⇧ ⬆ Move element up on the same level" at bounding box center [940, 451] width 224 height 24
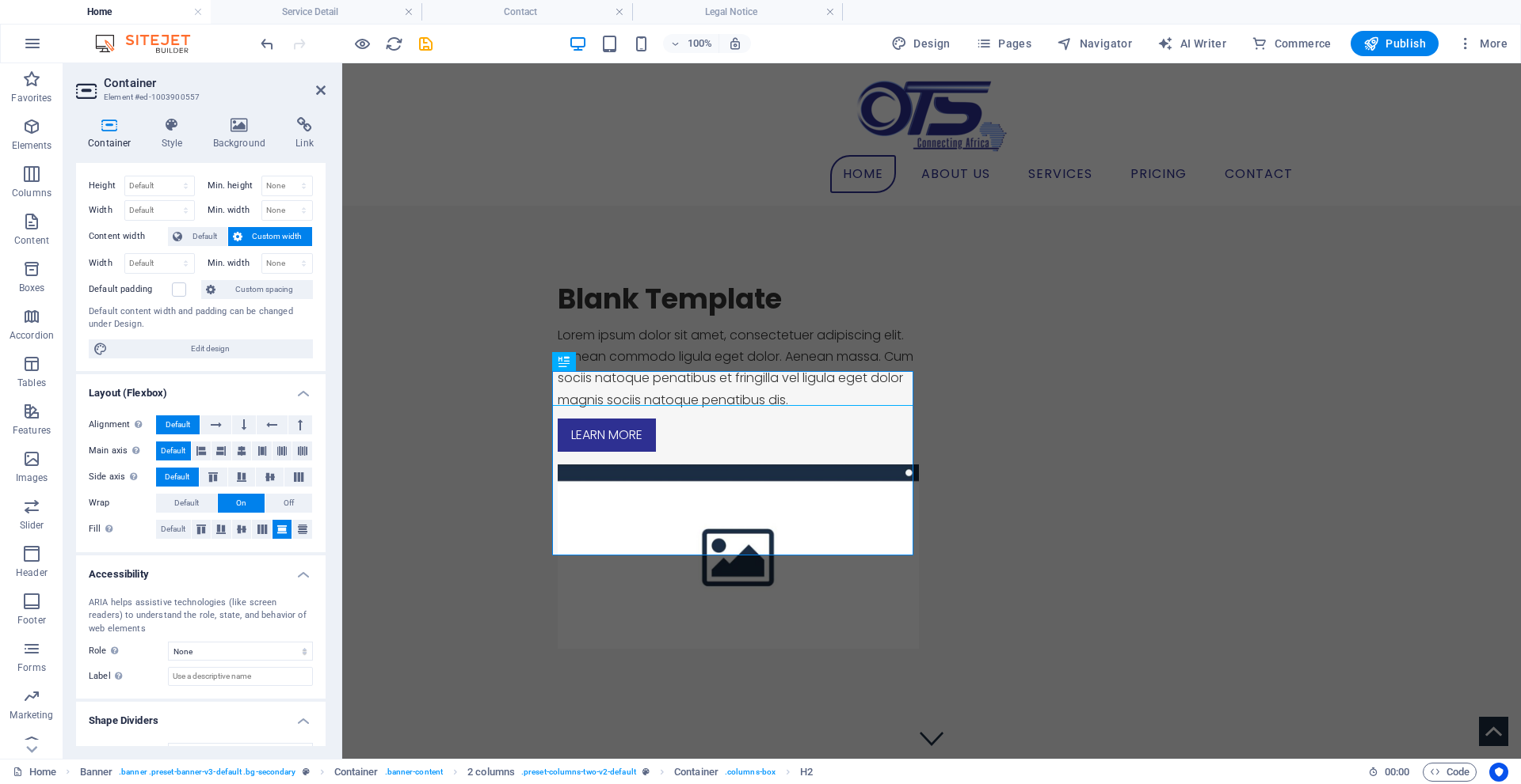
scroll to position [57, 0]
